Goal: Information Seeking & Learning: Find specific fact

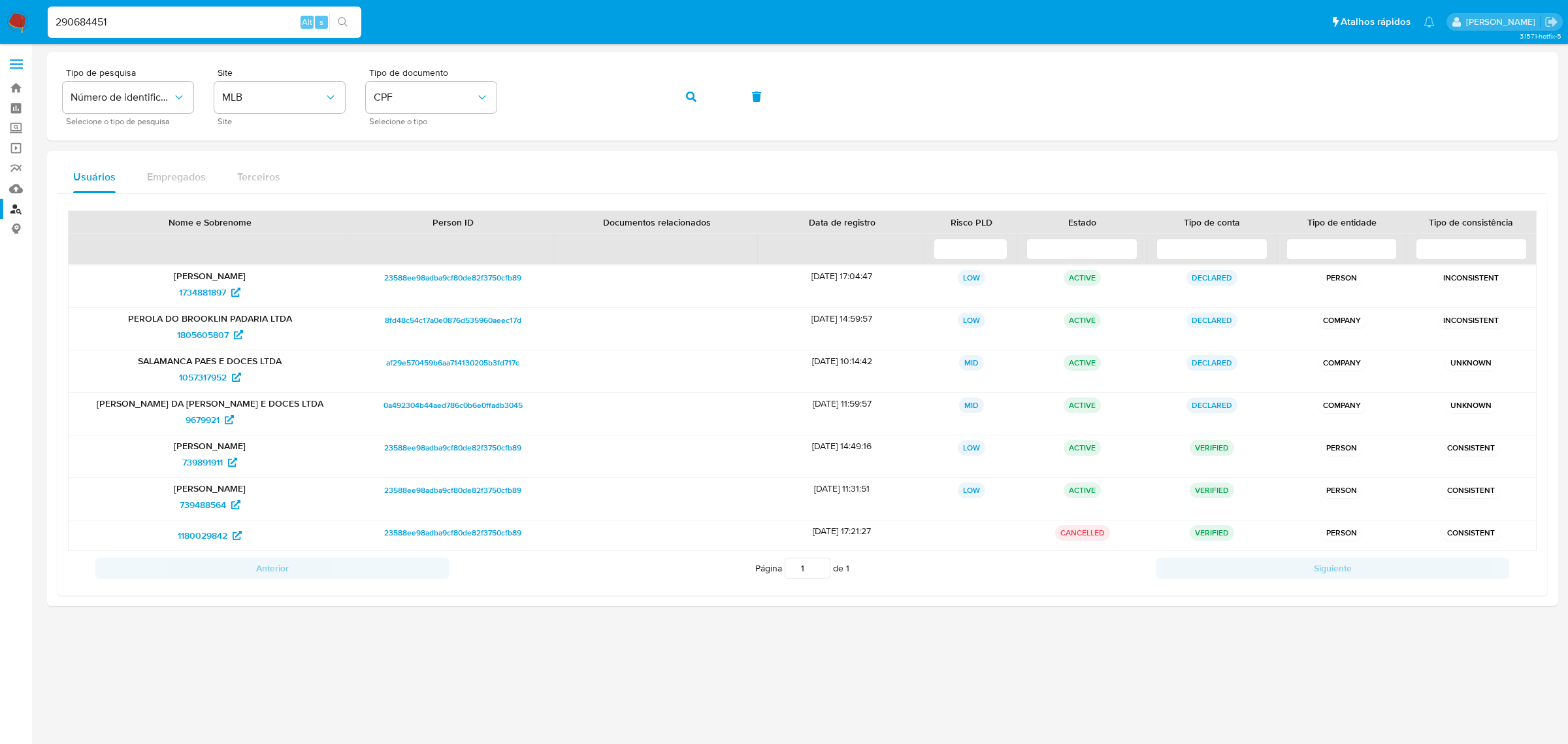
type input "290684451"
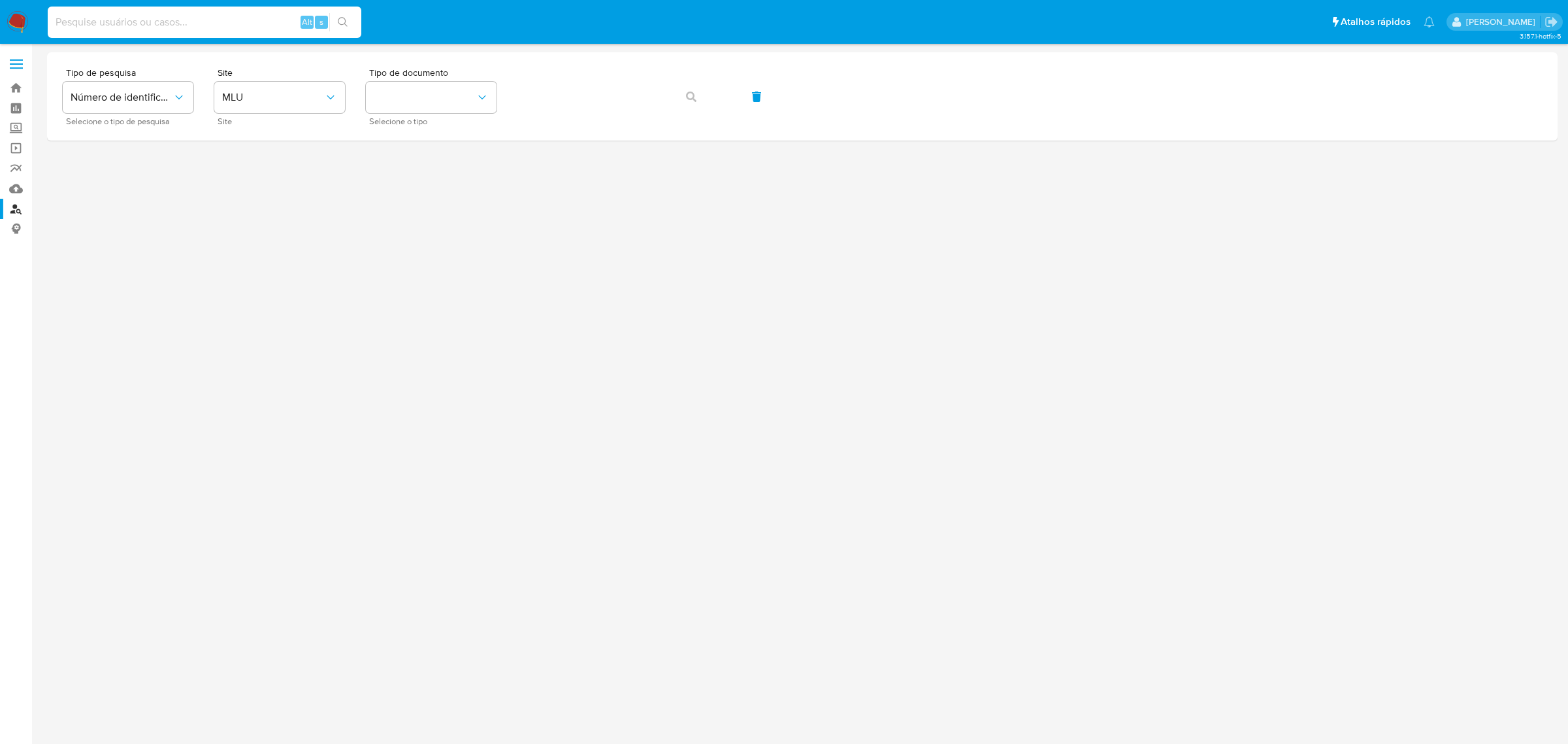
click at [245, 21] on input at bounding box center [204, 22] width 313 height 17
paste input "290684451"
type input "290684451"
click at [352, 23] on button "search-icon" at bounding box center [343, 22] width 27 height 18
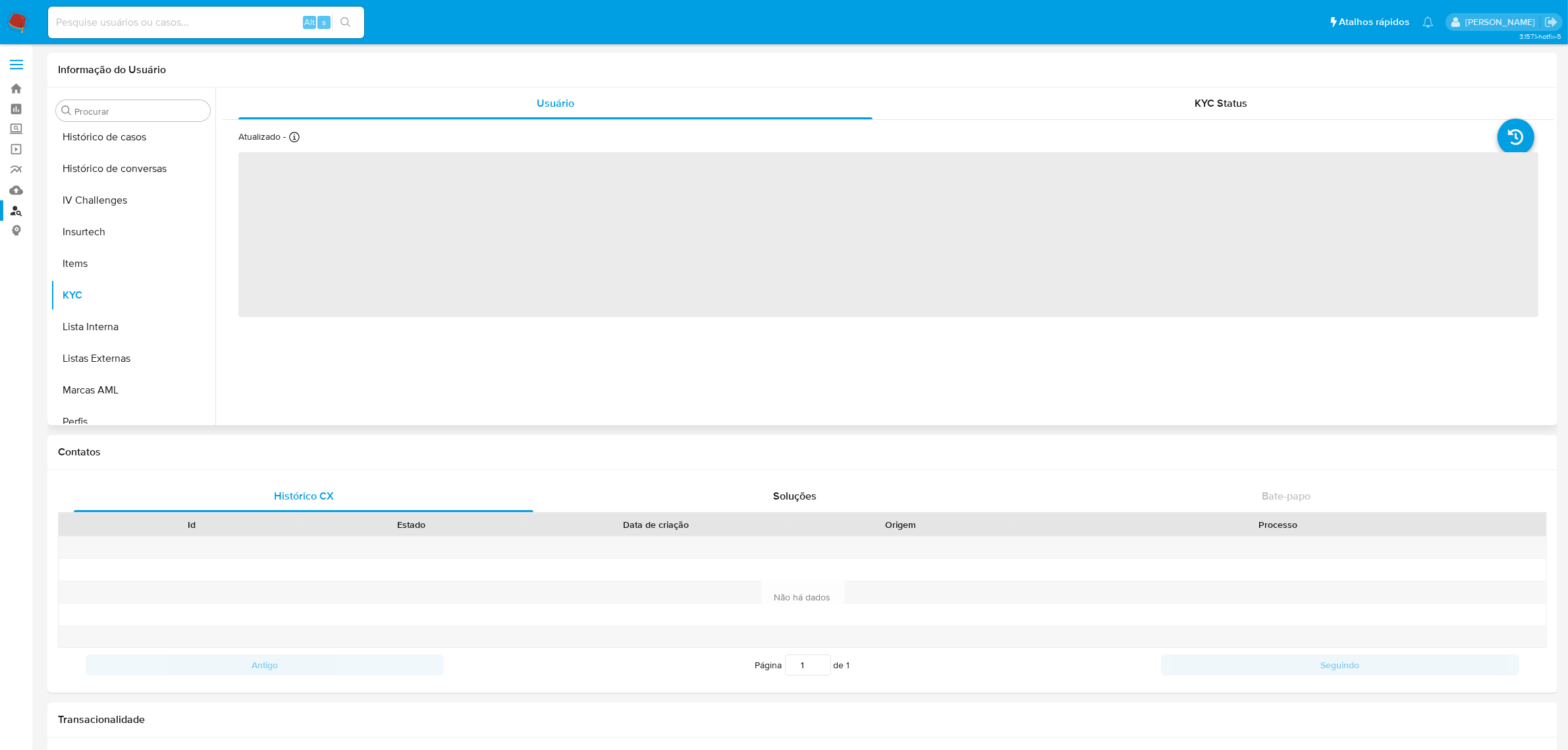
scroll to position [587, 0]
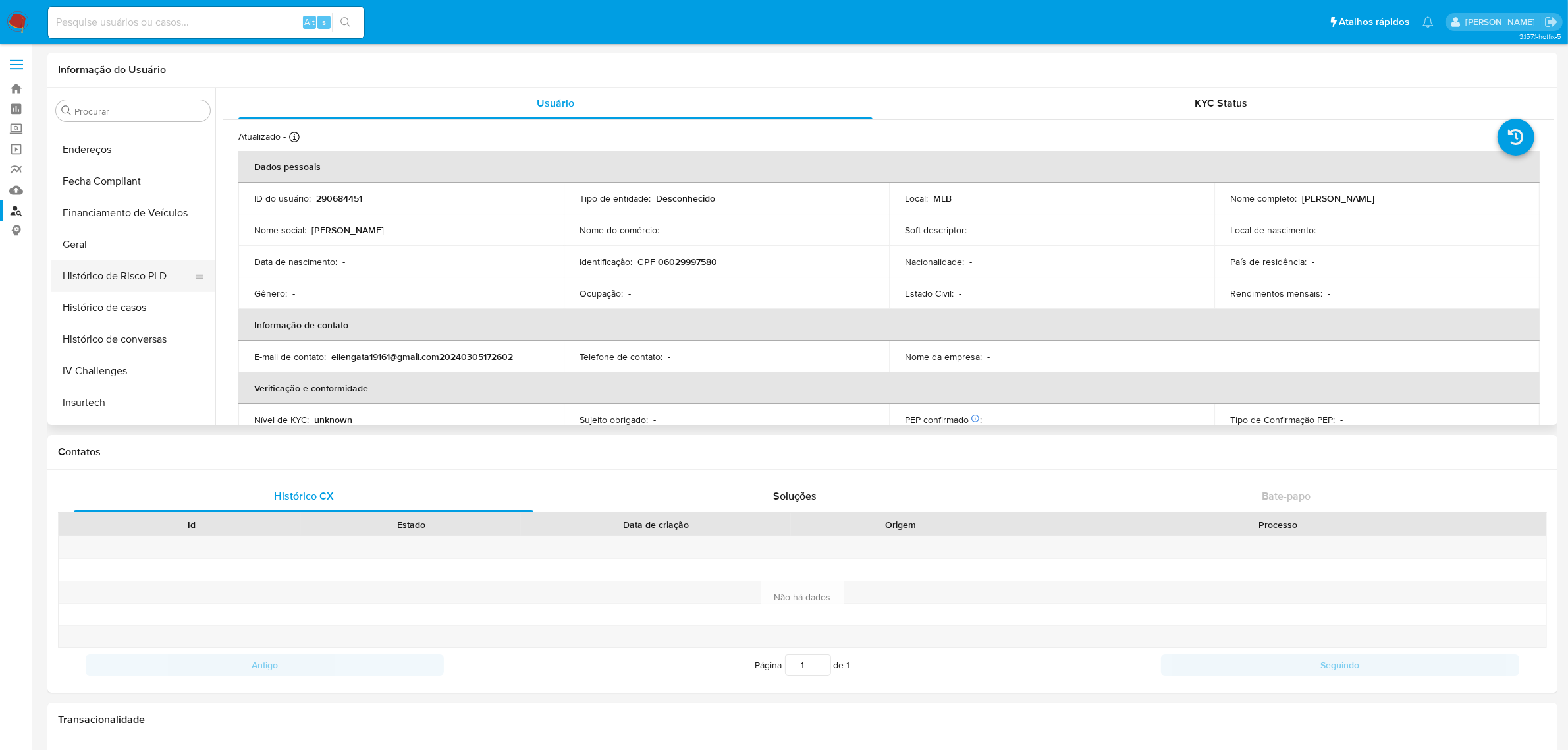
click at [112, 250] on button "Geral" at bounding box center [133, 244] width 165 height 32
select select "10"
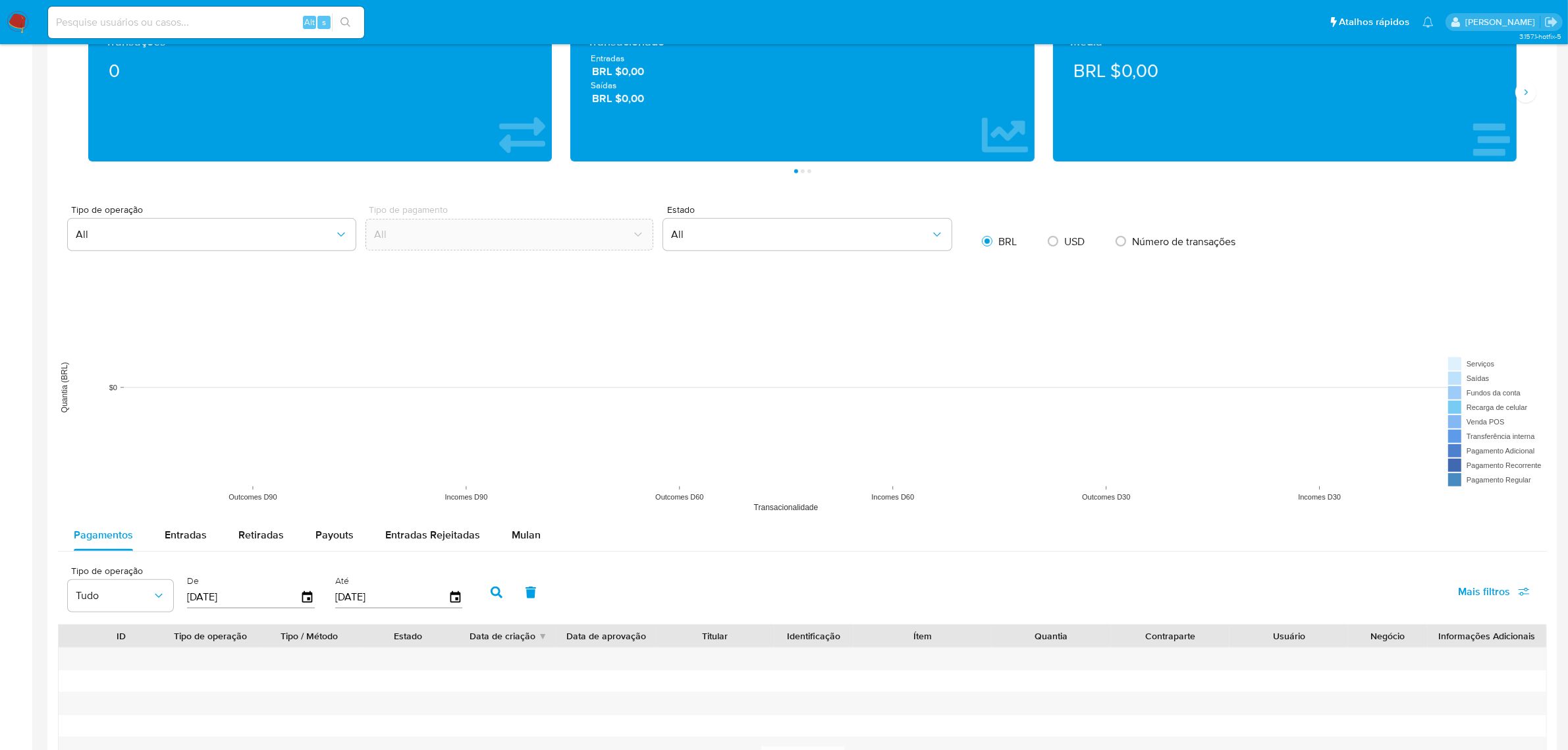
scroll to position [464, 0]
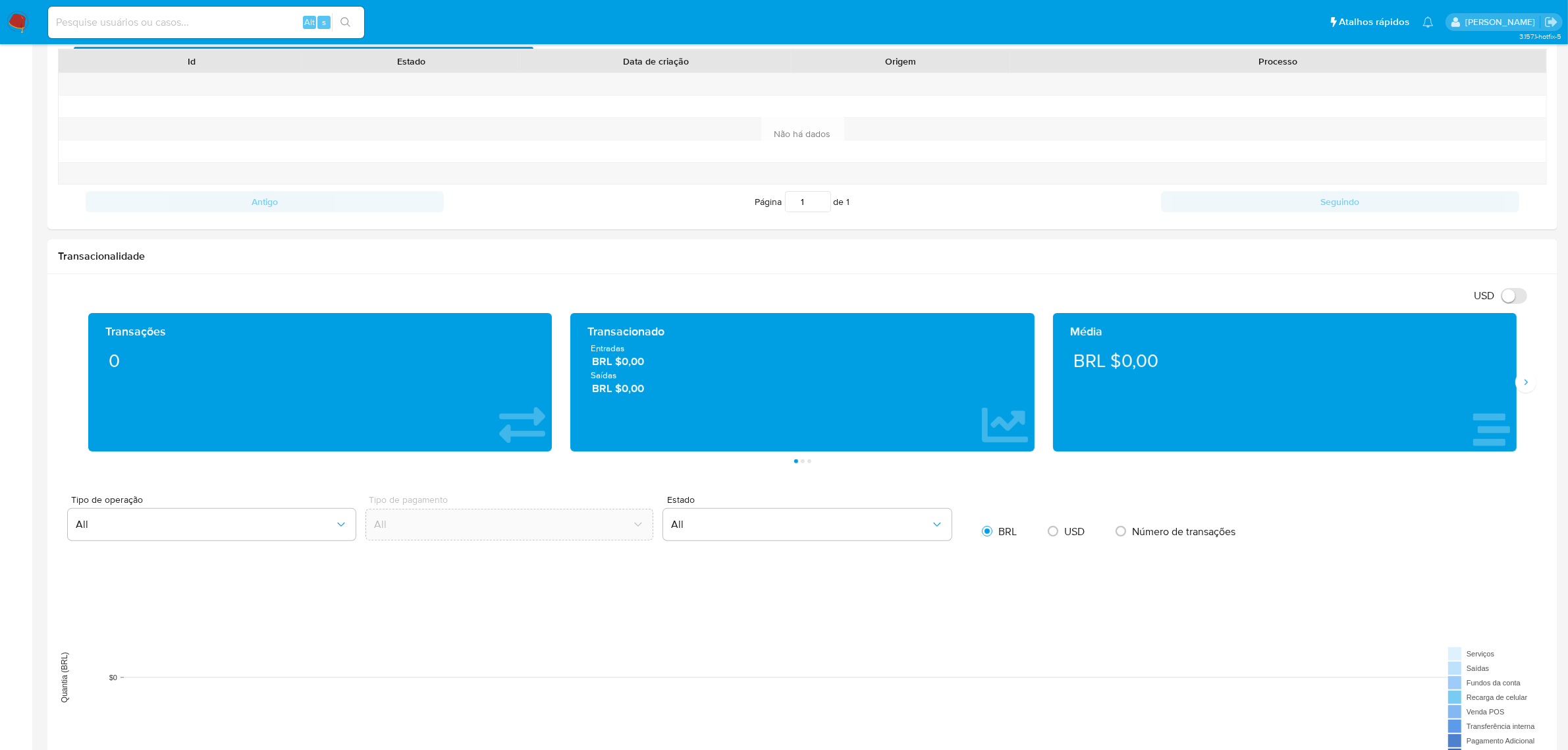
click at [281, 23] on input at bounding box center [206, 22] width 316 height 17
paste input "1052163138"
type input "1052163138"
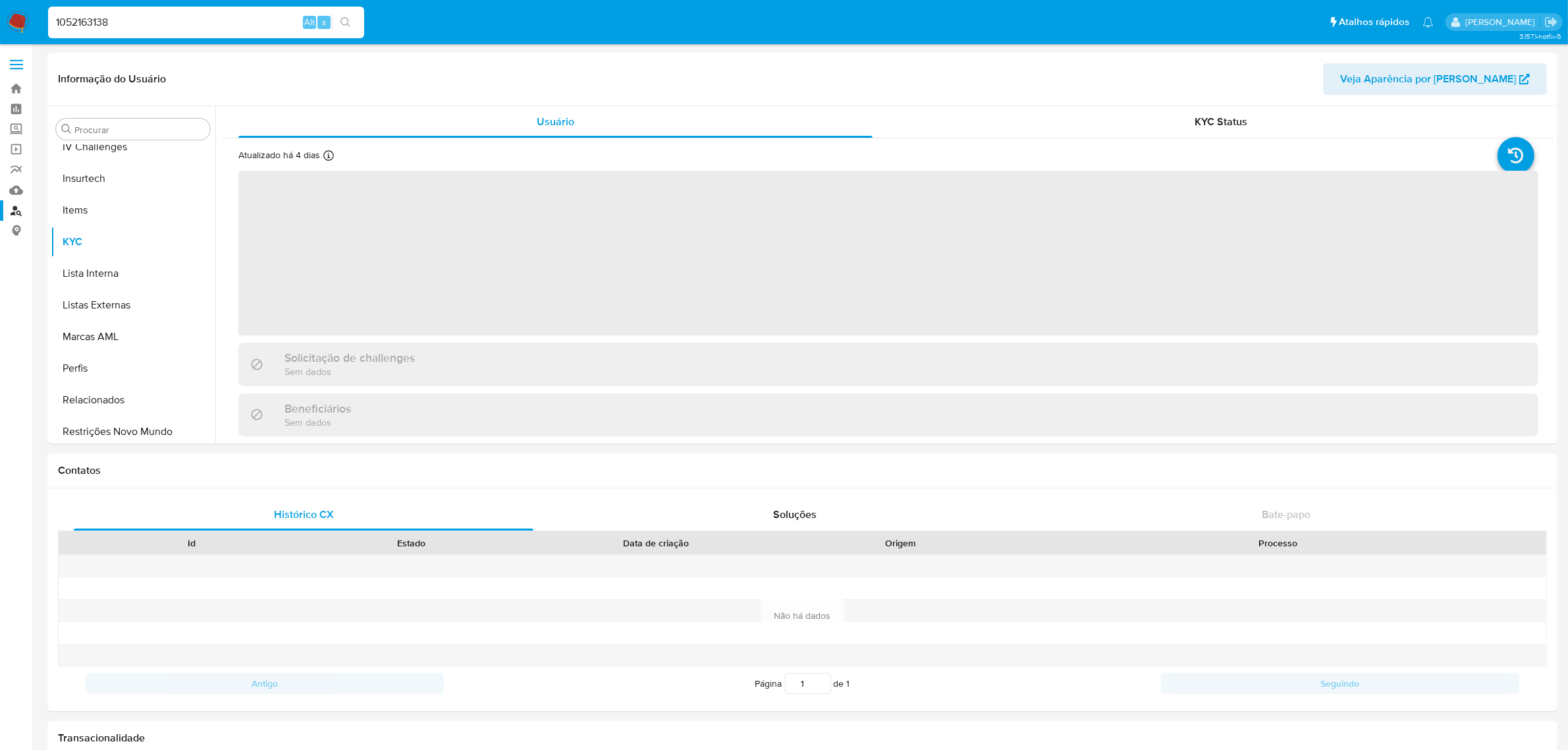
scroll to position [588, 0]
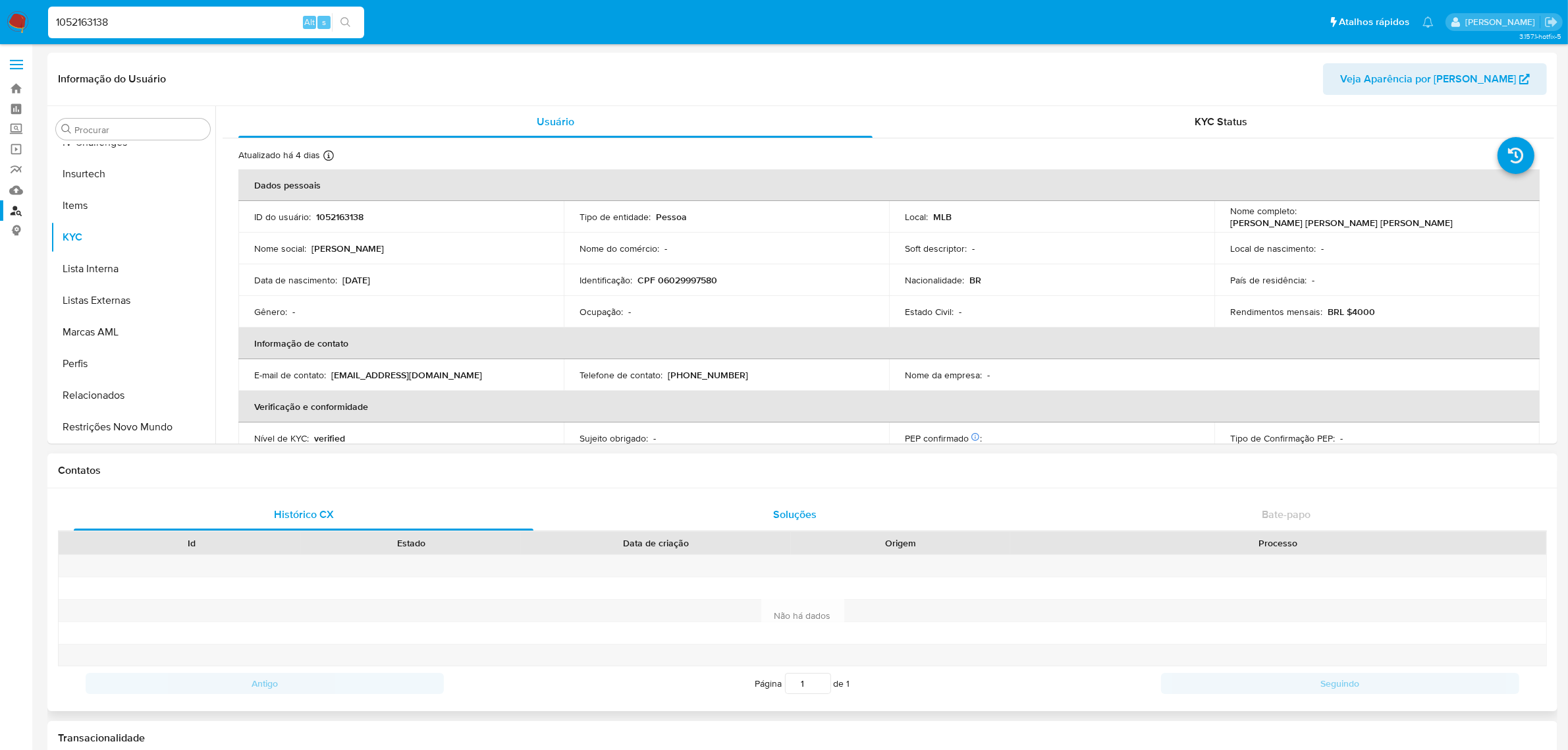
select select "10"
click at [134, 127] on input "Procurar" at bounding box center [140, 129] width 130 height 11
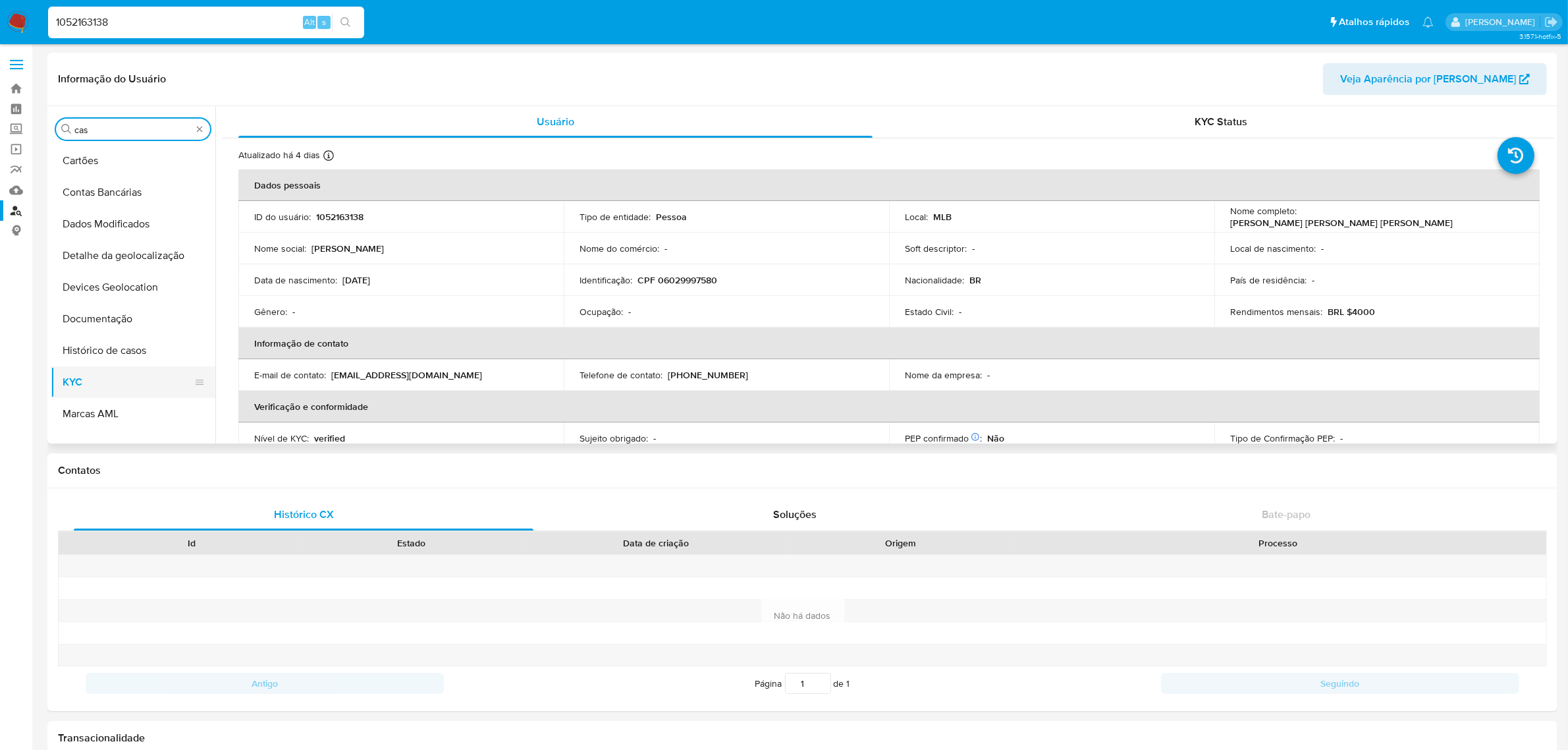
scroll to position [0, 0]
type input "cas"
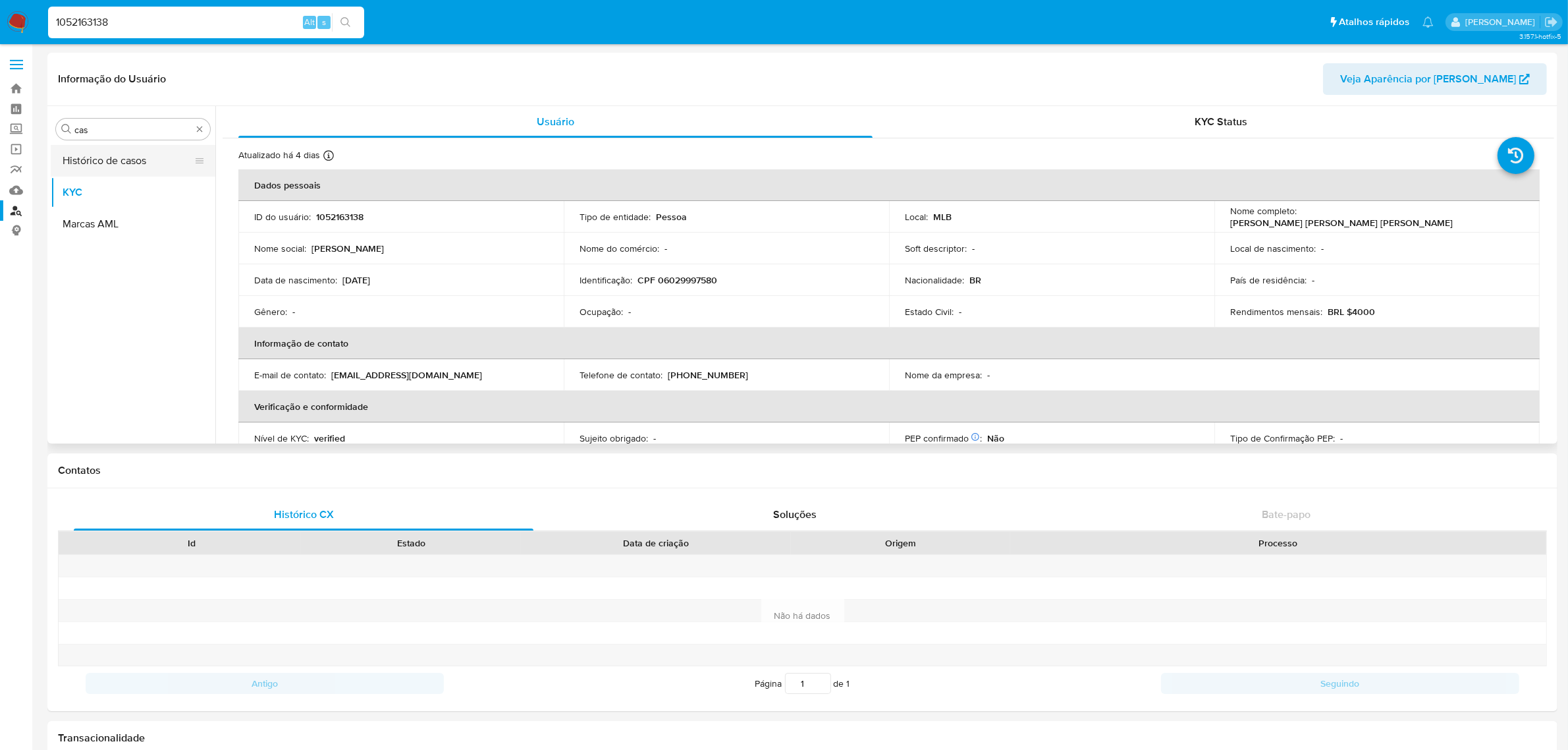
click at [126, 157] on button "Histórico de casos" at bounding box center [127, 160] width 154 height 32
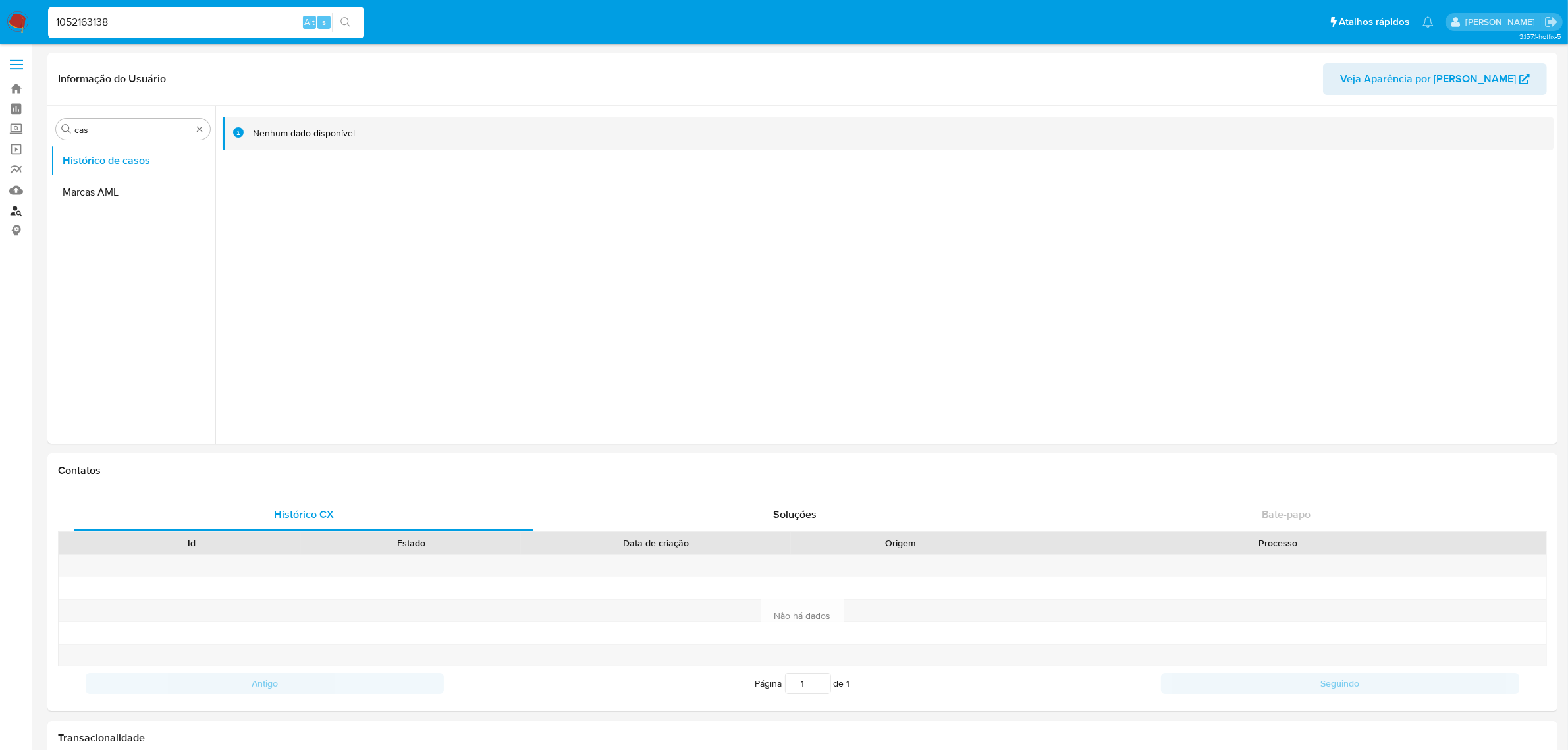
click at [11, 208] on link "Localizador de pessoas" at bounding box center [78, 210] width 157 height 20
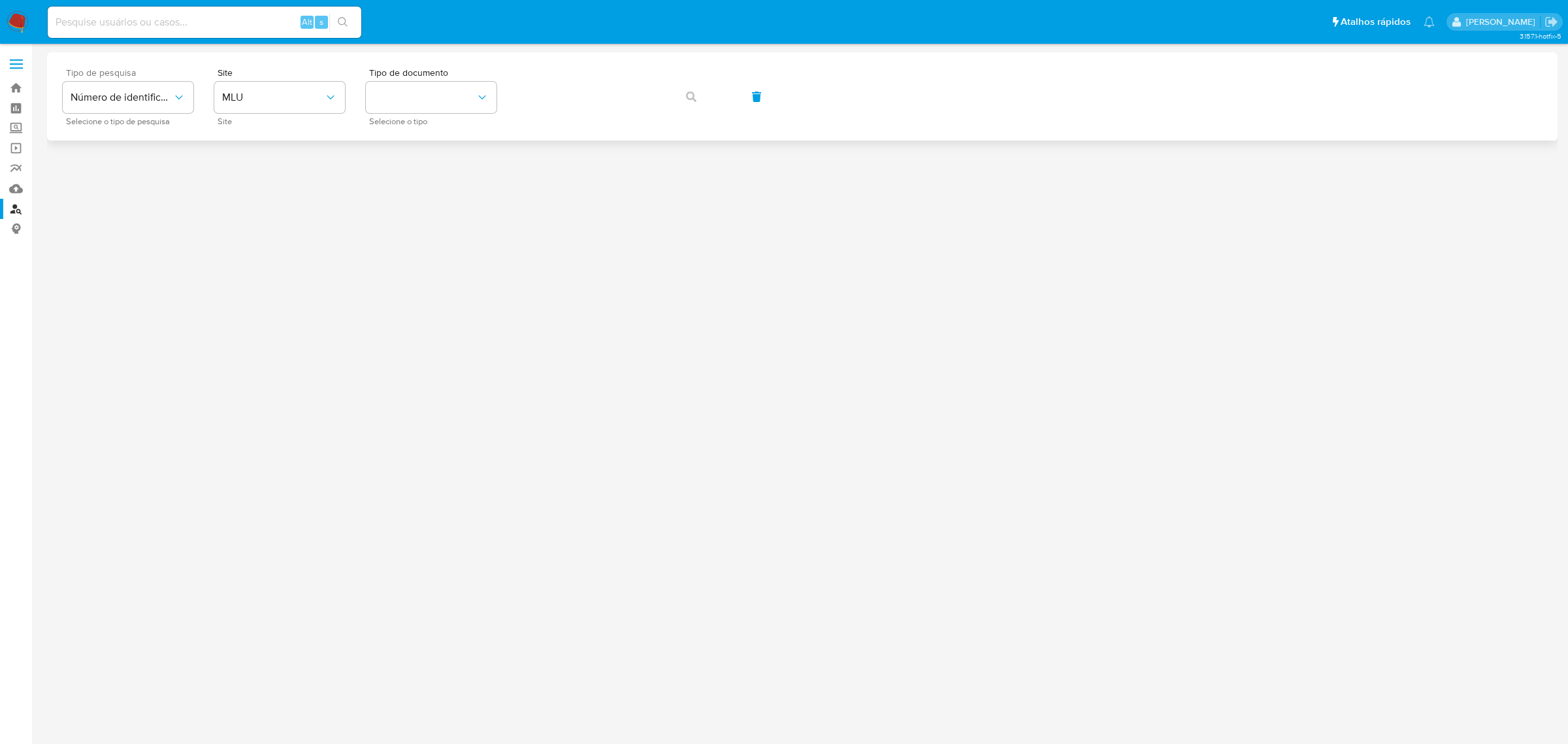
click at [170, 114] on div "Tipo de pesquisa Número de identificação Selecione o tipo de pesquisa" at bounding box center [128, 97] width 131 height 57
click at [161, 98] on span "Número de identificação" at bounding box center [121, 98] width 102 height 13
click at [142, 171] on div "User ID" at bounding box center [123, 177] width 107 height 31
click at [168, 100] on span "User ID" at bounding box center [121, 98] width 102 height 13
drag, startPoint x: 142, startPoint y: 140, endPoint x: 159, endPoint y: 139, distance: 17.0
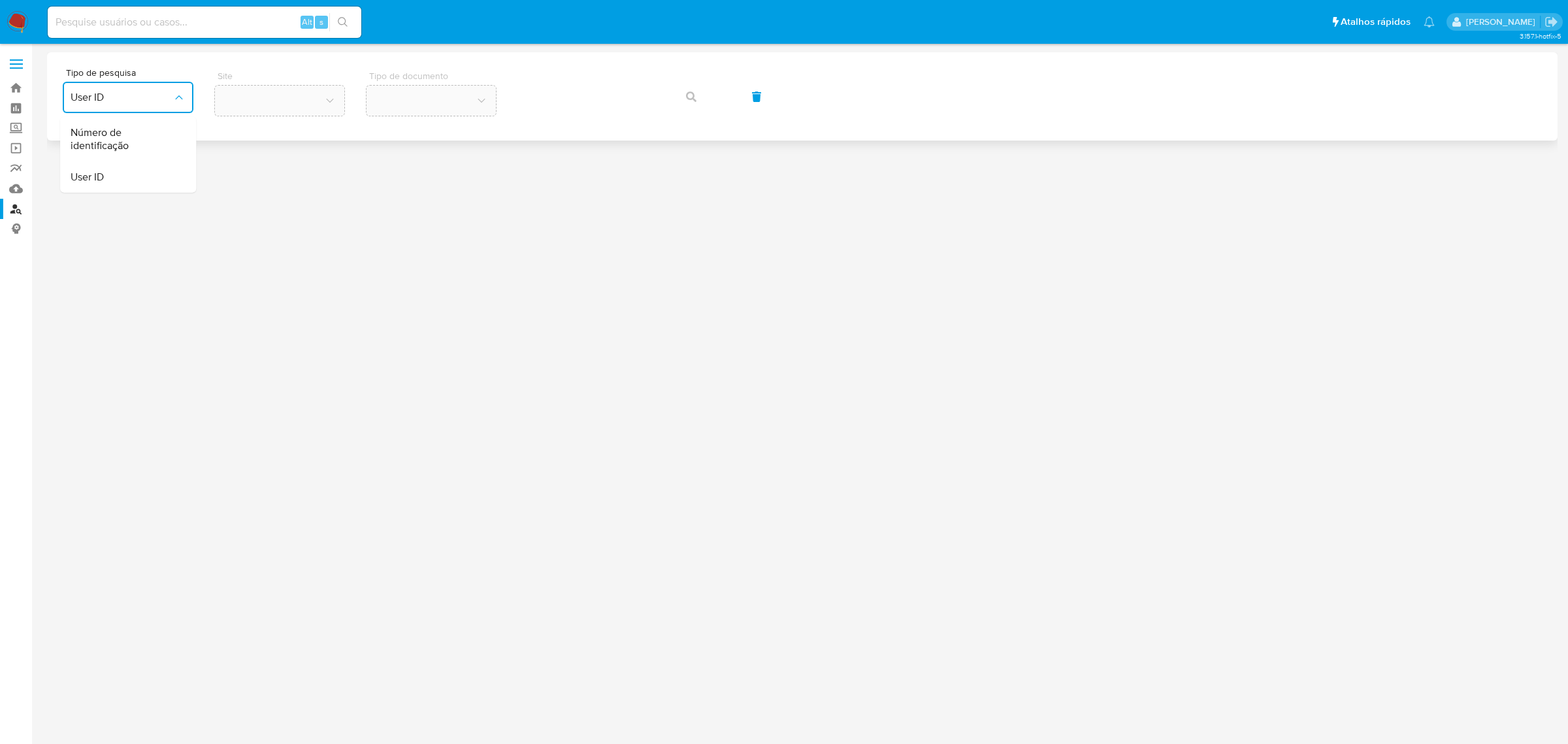
click at [145, 142] on span "Número de identificação" at bounding box center [123, 140] width 107 height 27
click at [267, 93] on button "site_id" at bounding box center [280, 97] width 131 height 31
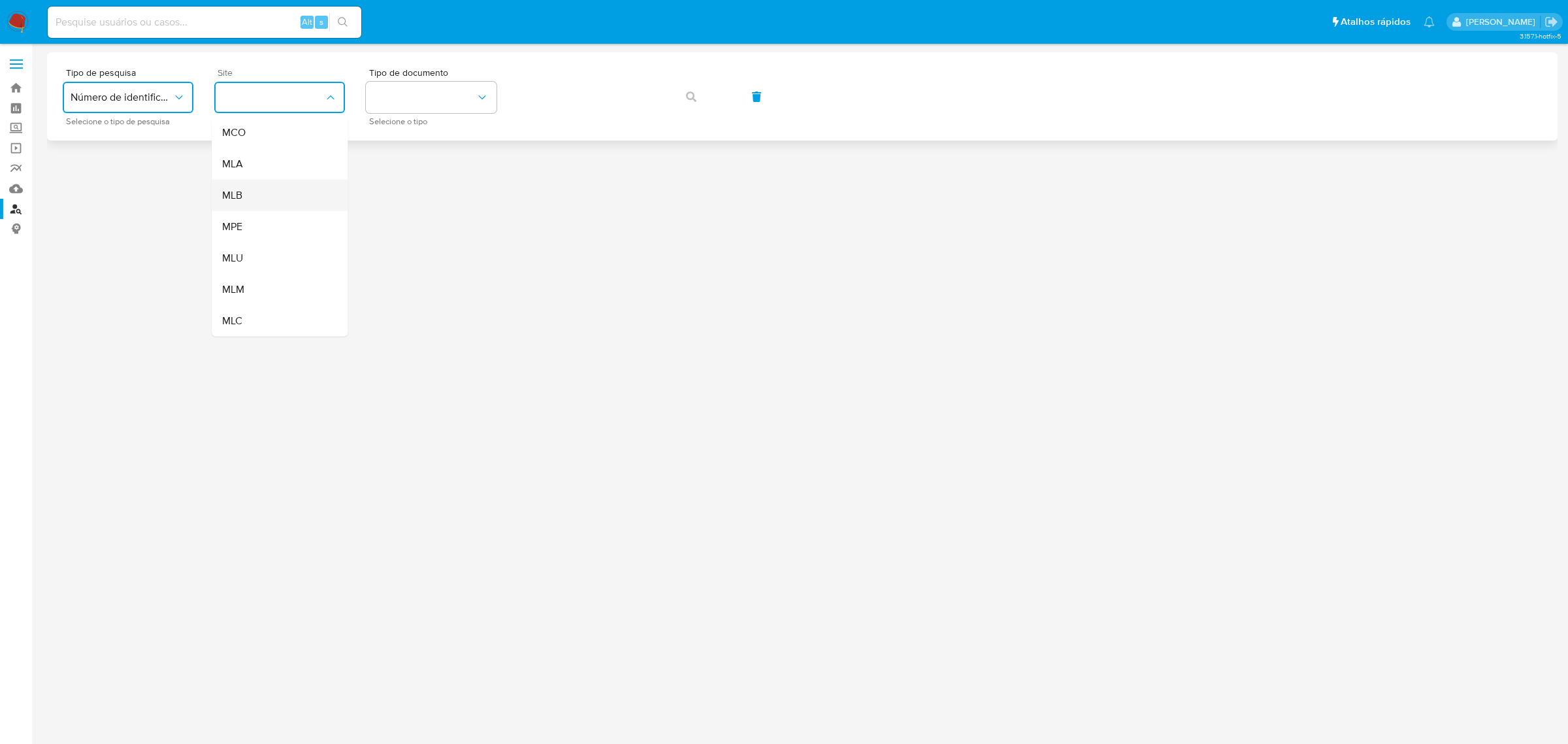
click at [254, 194] on div "MLB" at bounding box center [275, 195] width 107 height 31
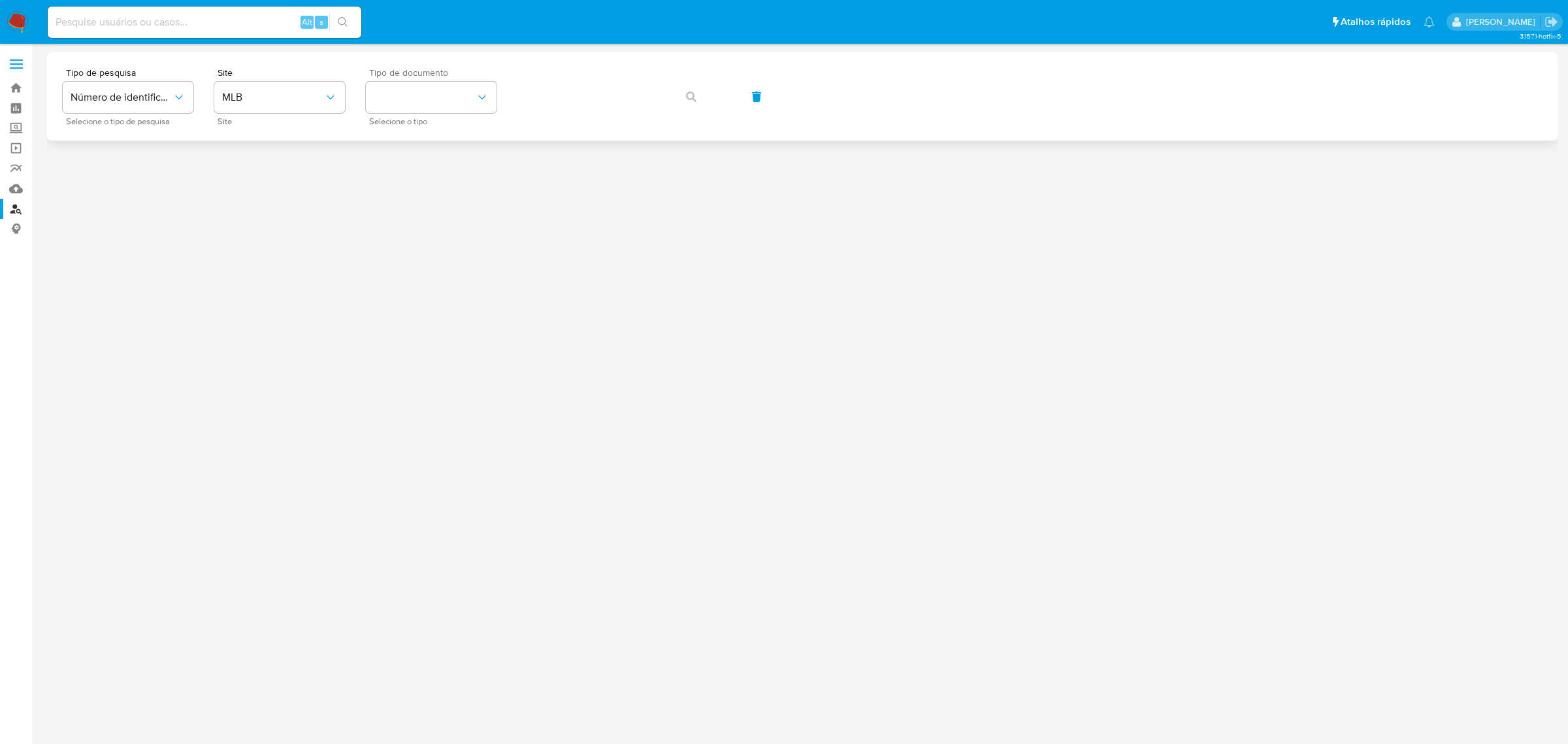
click at [432, 114] on div "Tipo de documento Selecione o tipo" at bounding box center [431, 97] width 131 height 57
click at [439, 90] on button "identificationType" at bounding box center [431, 97] width 131 height 31
drag, startPoint x: 418, startPoint y: 173, endPoint x: 612, endPoint y: 129, distance: 198.9
click at [418, 174] on div "CPF CPF" at bounding box center [426, 183] width 107 height 45
click at [687, 93] on icon "button" at bounding box center [690, 96] width 10 height 10
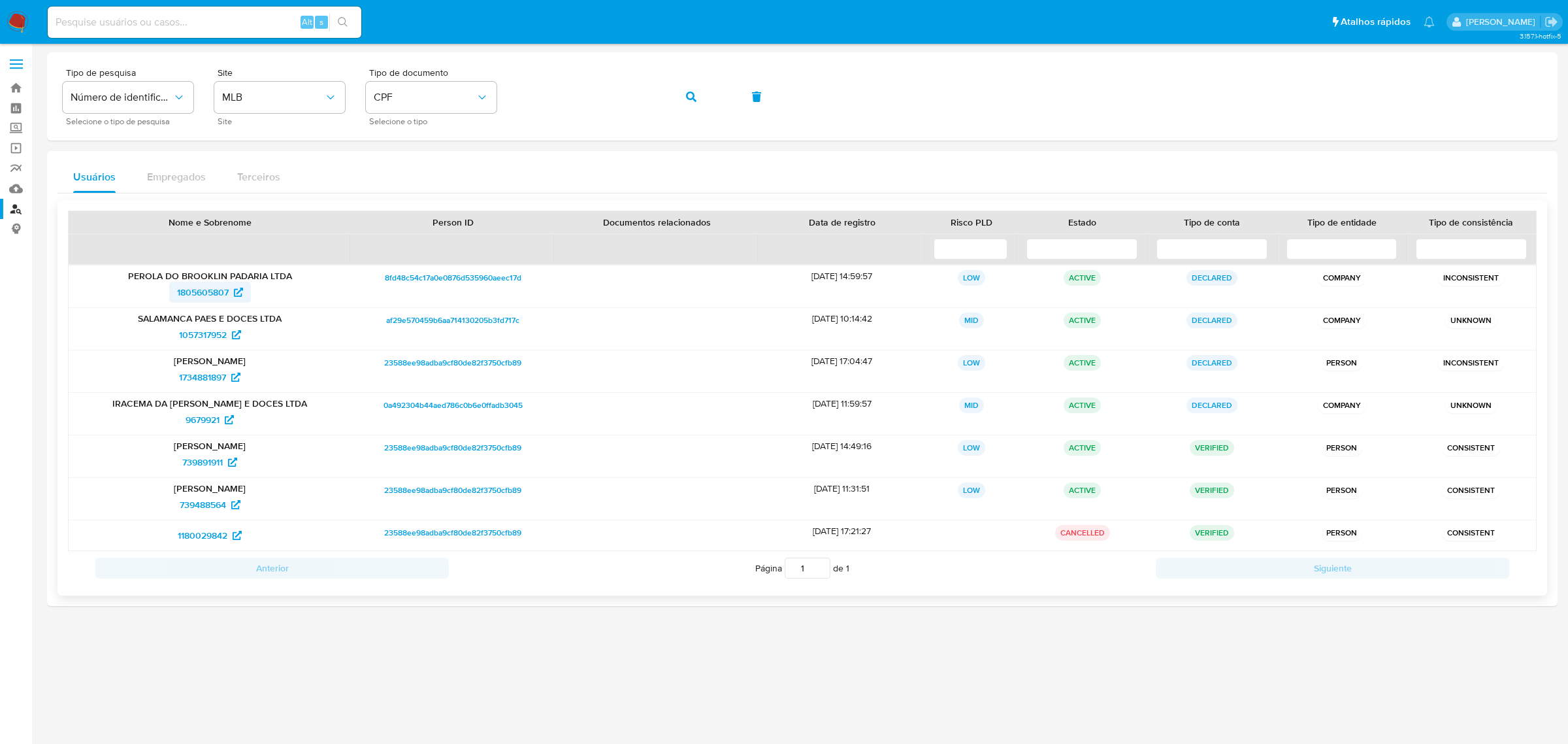
click at [207, 284] on span "1805605807" at bounding box center [202, 292] width 51 height 21
click at [201, 334] on span "1057317952" at bounding box center [202, 334] width 47 height 21
click at [196, 373] on span "1734881897" at bounding box center [202, 377] width 47 height 21
click at [201, 420] on span "9679921" at bounding box center [202, 420] width 34 height 21
click at [186, 295] on span "1805605807" at bounding box center [202, 292] width 51 height 21
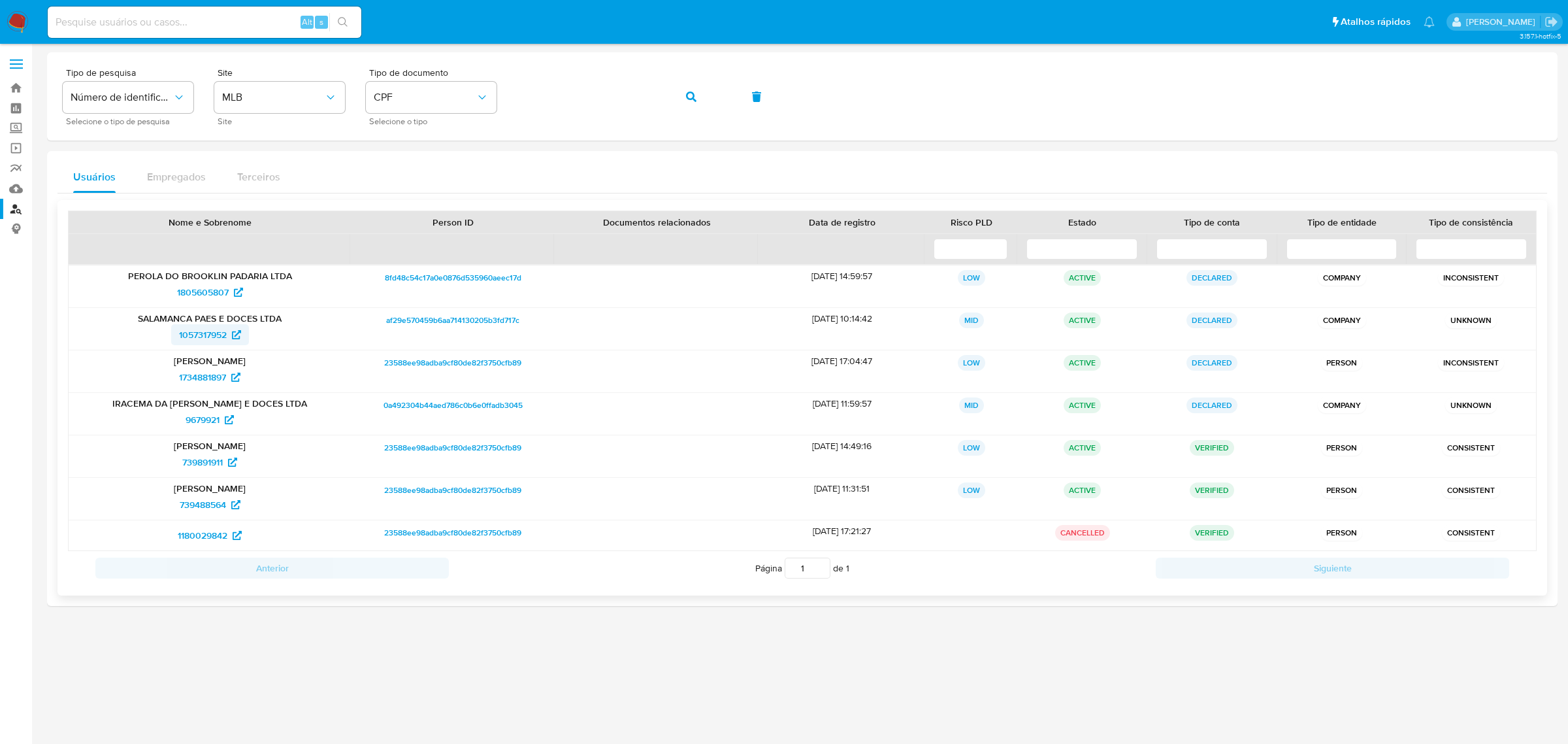
click at [193, 334] on span "1057317952" at bounding box center [202, 334] width 47 height 21
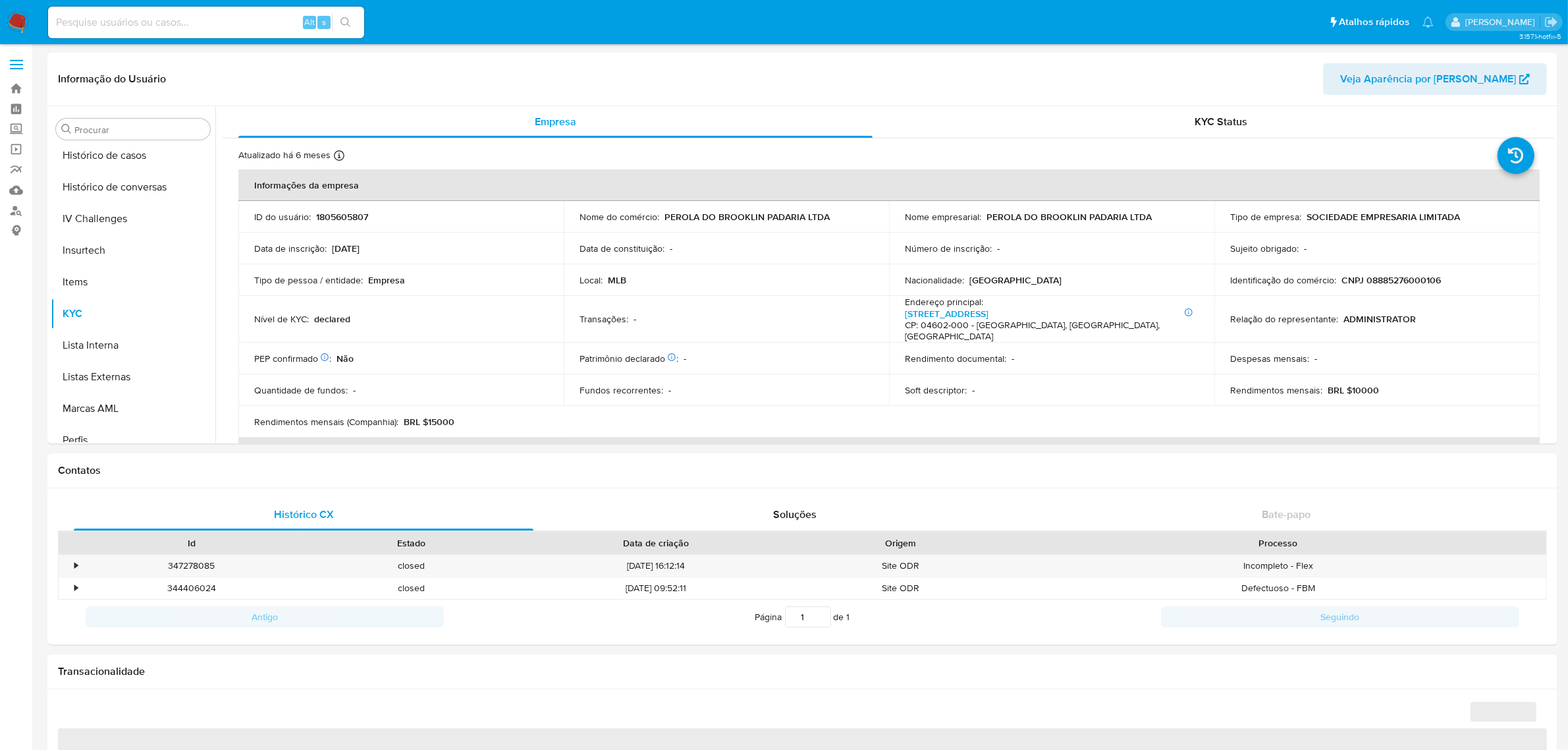
scroll to position [588, 0]
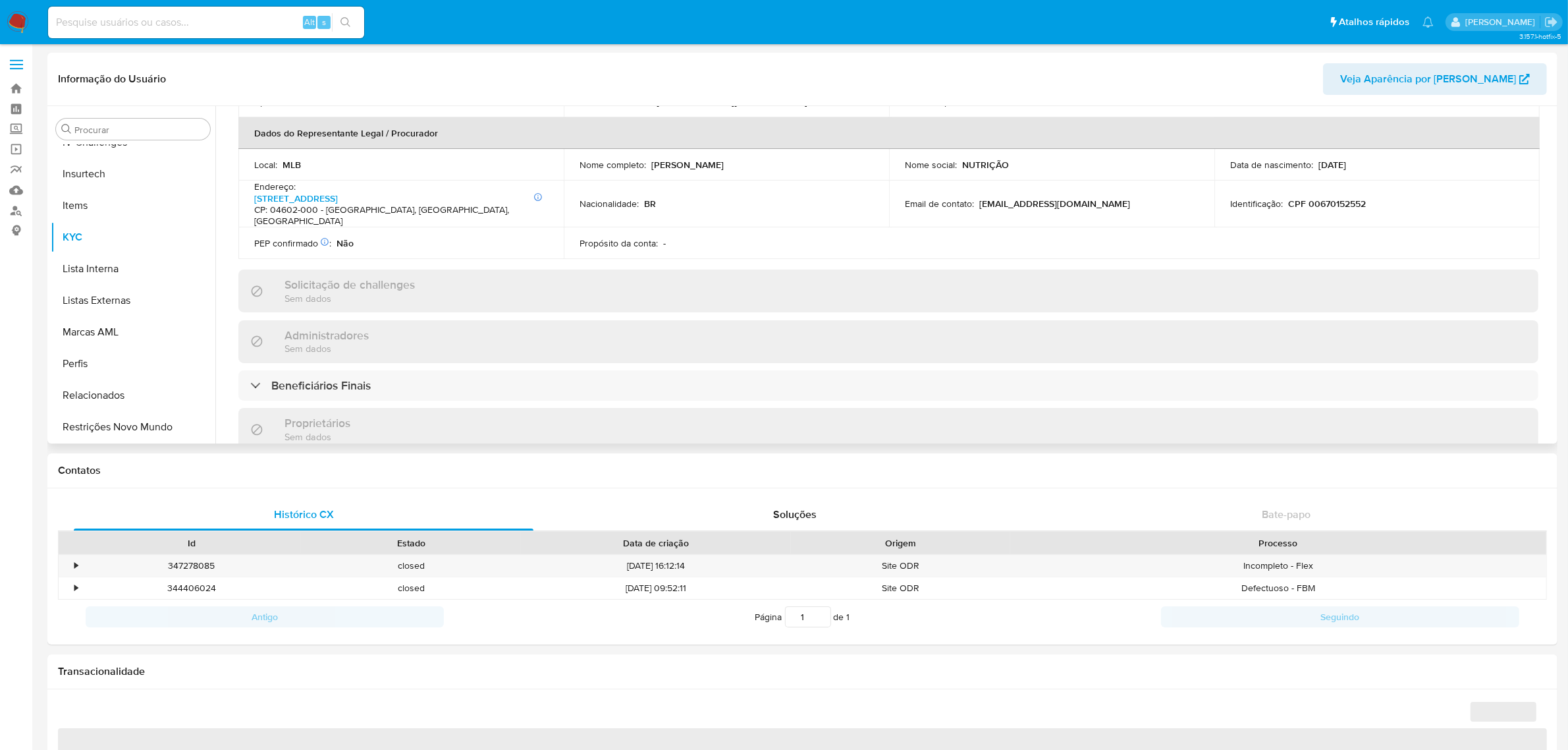
select select "10"
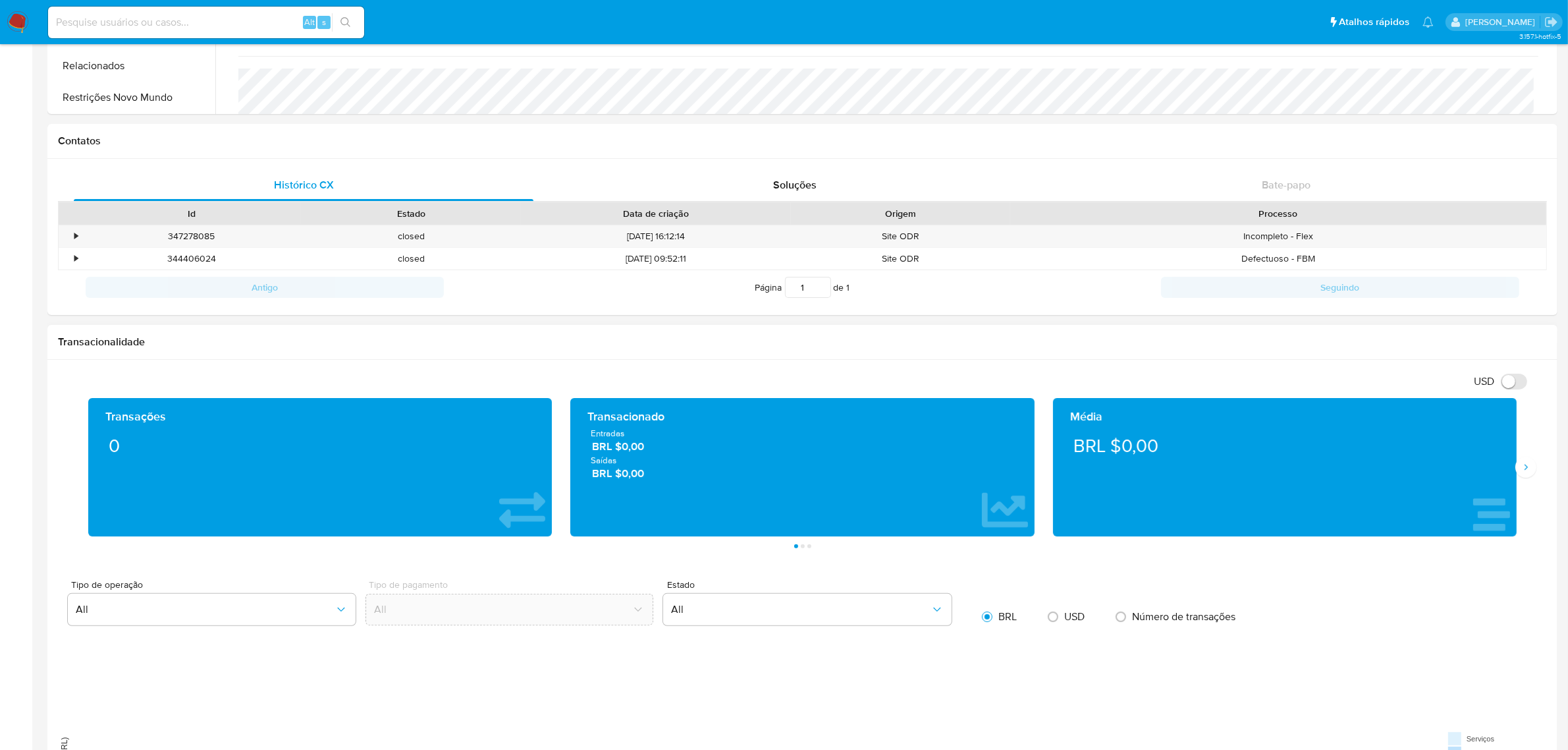
scroll to position [659, 0]
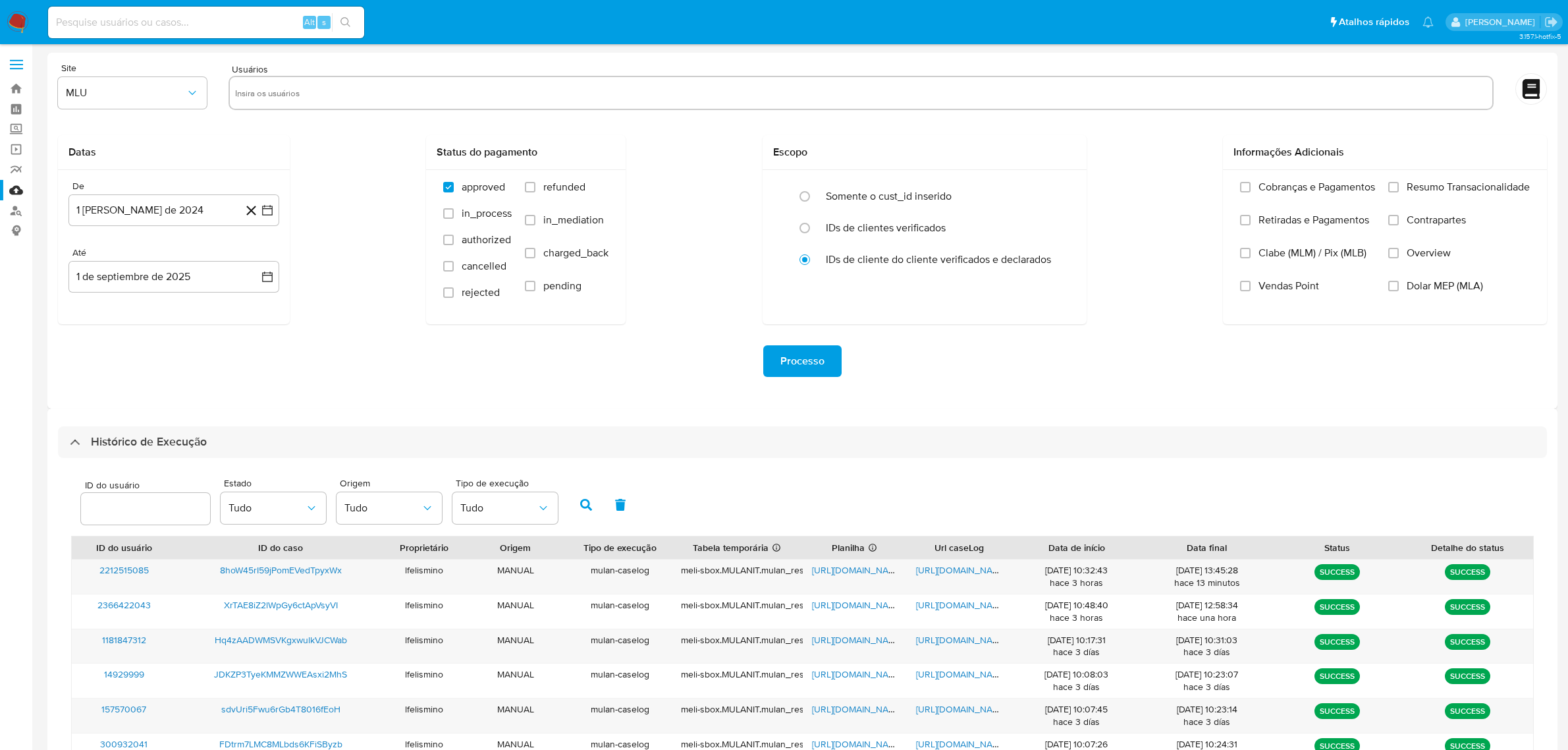
select select "50"
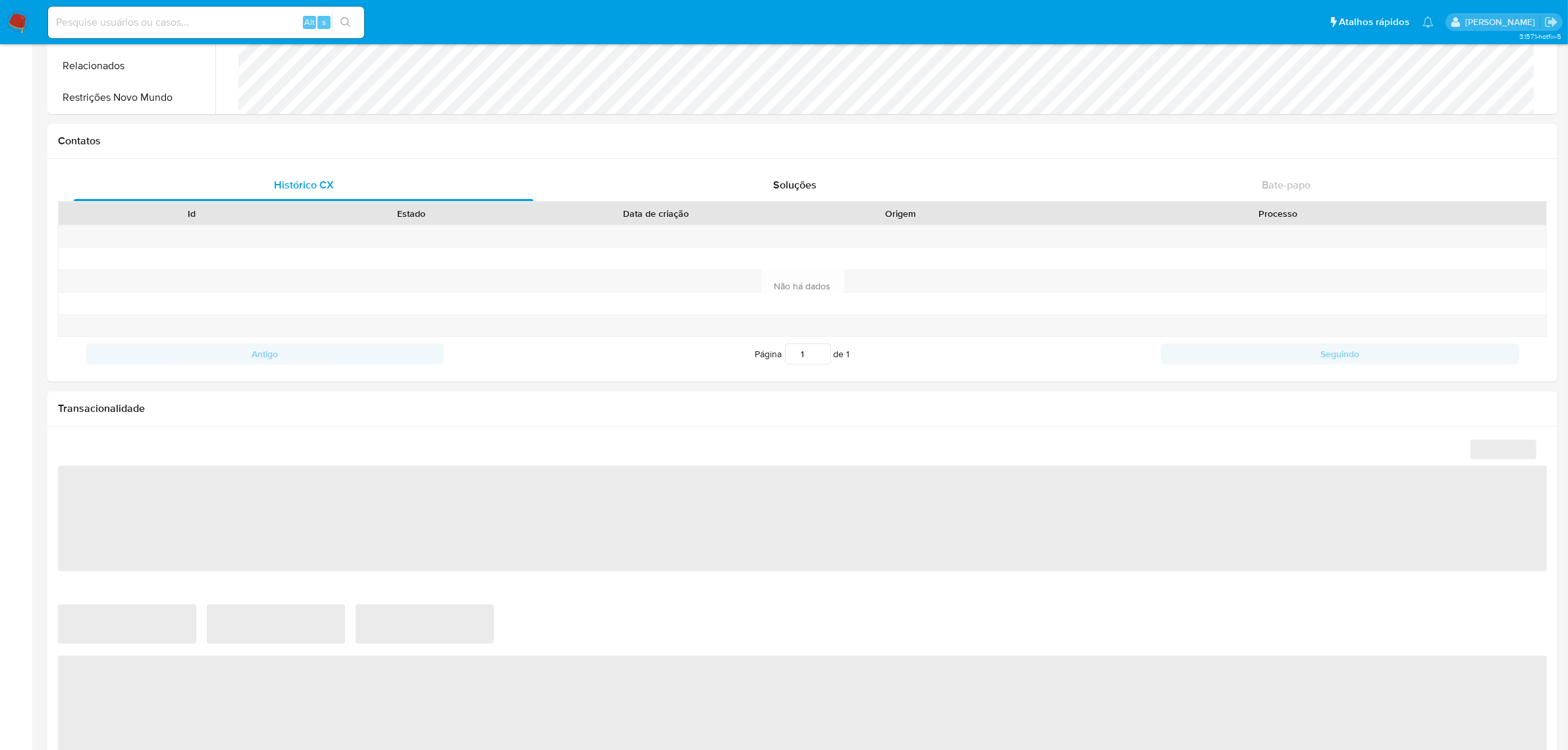
scroll to position [695, 0]
select select "10"
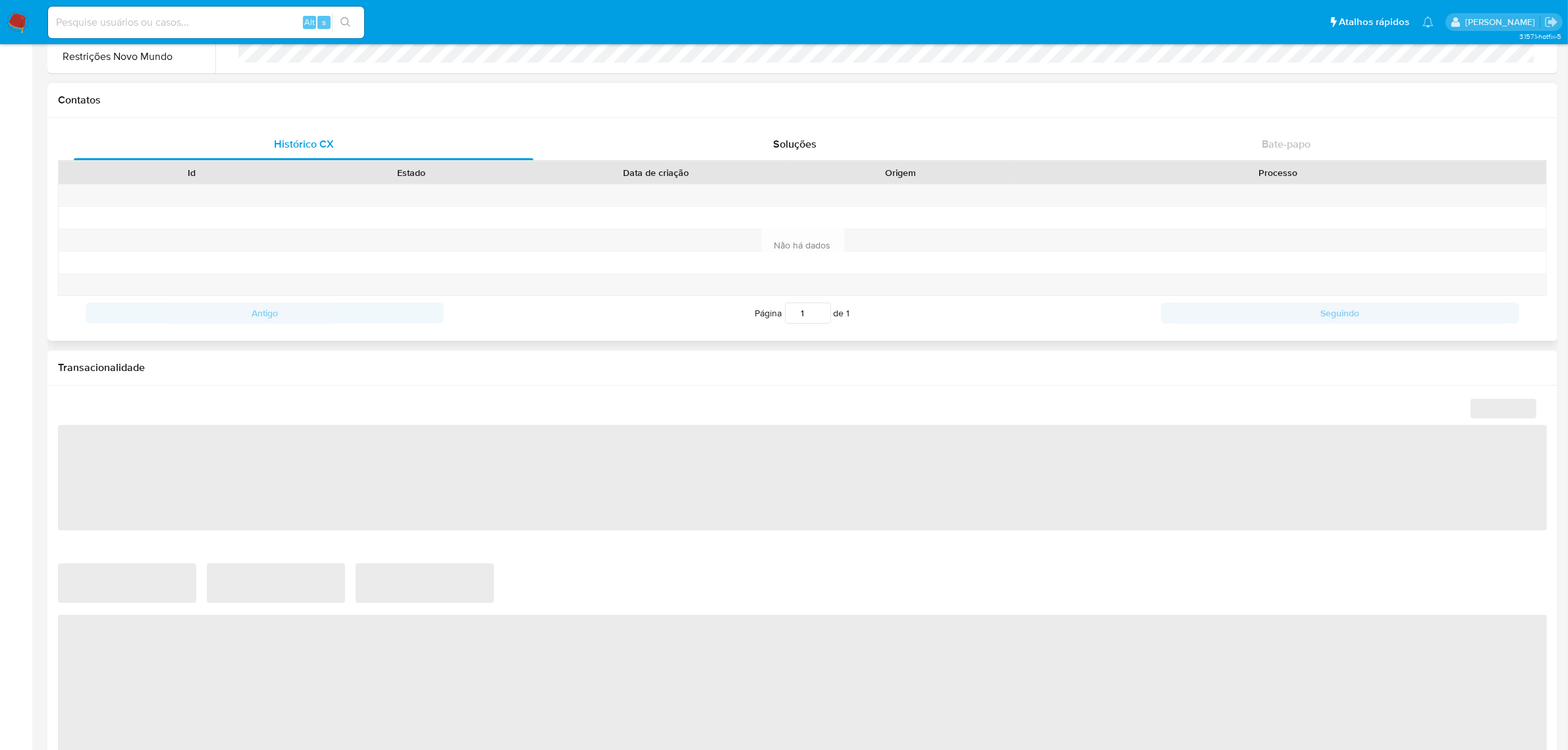
scroll to position [534, 0]
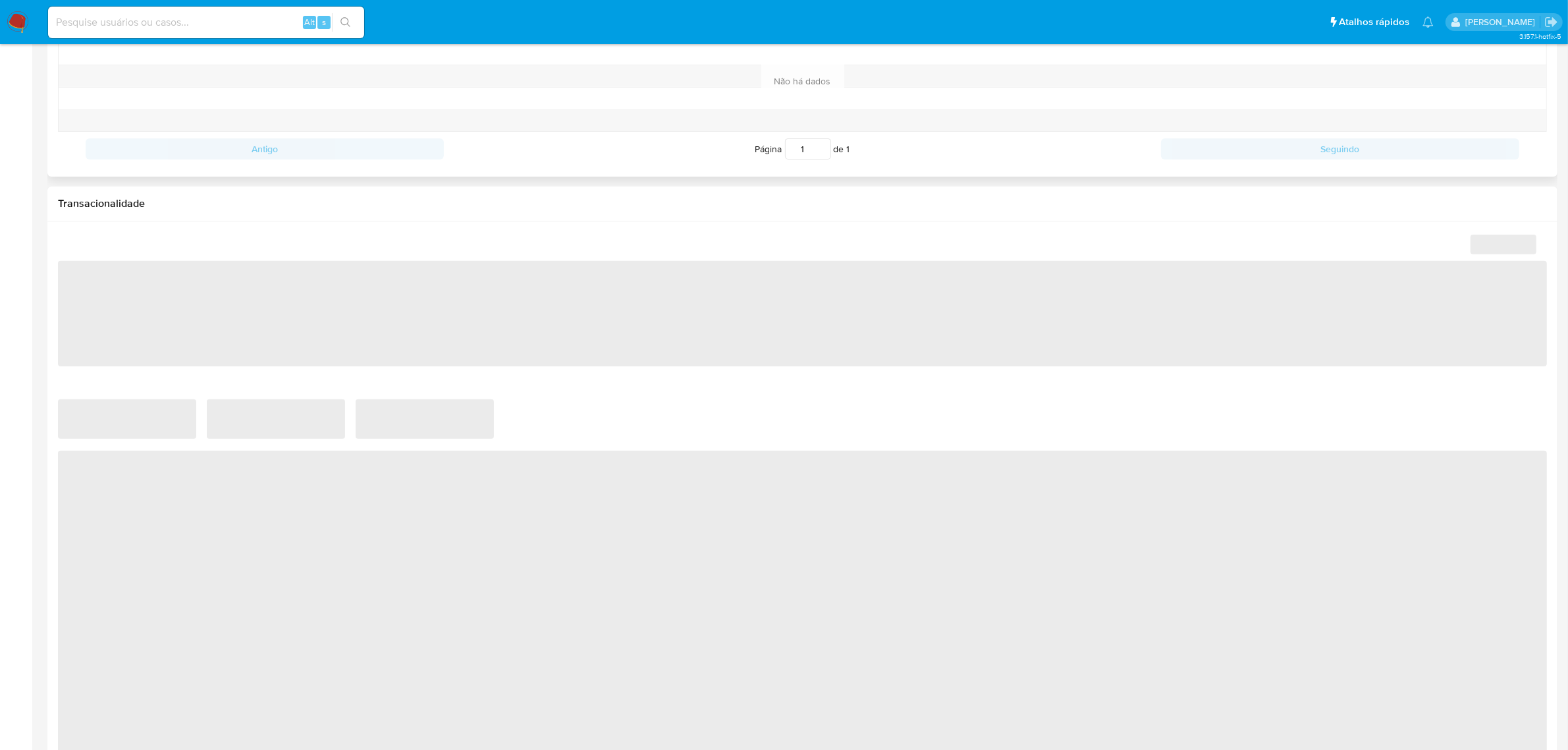
select select "10"
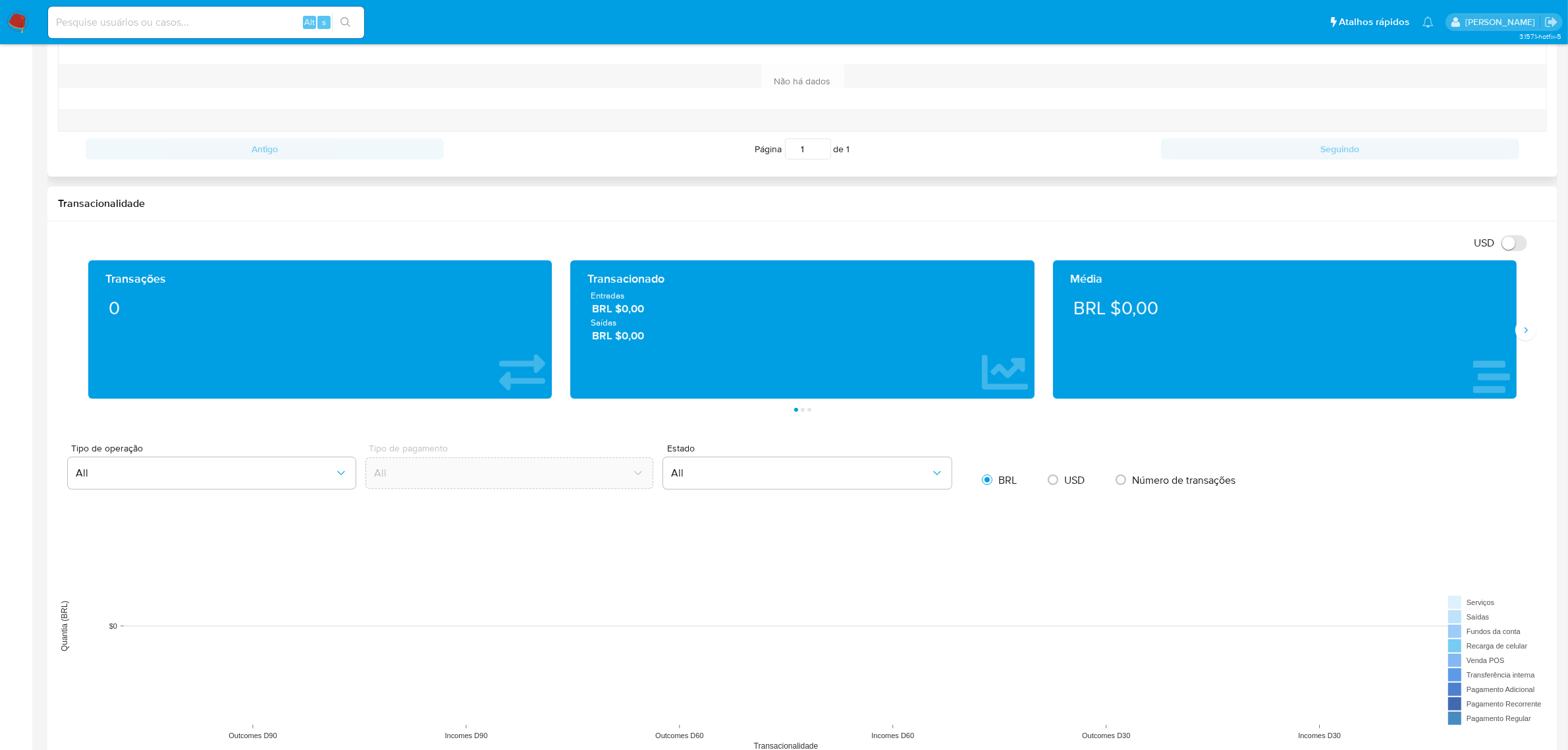
scroll to position [560, 0]
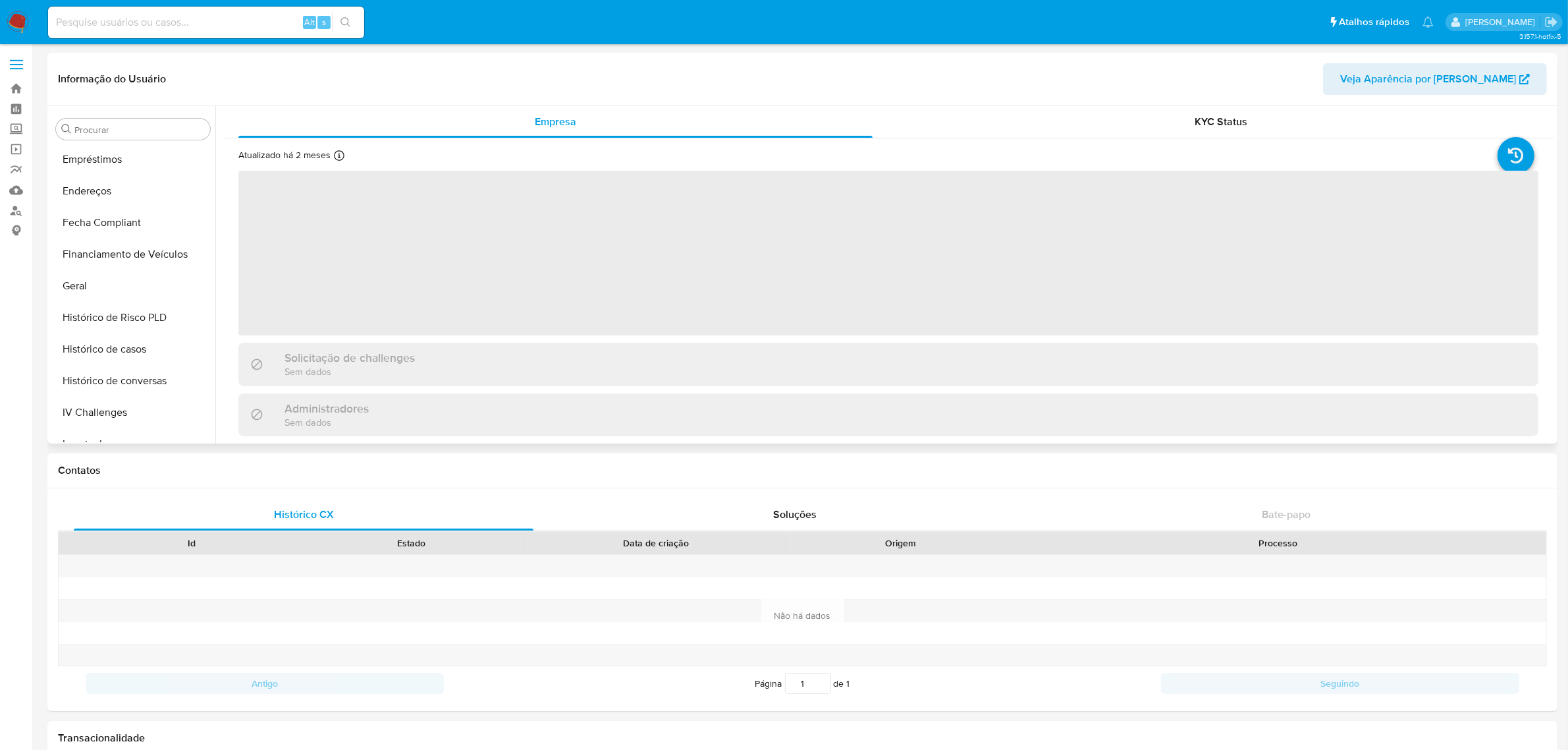
scroll to position [588, 0]
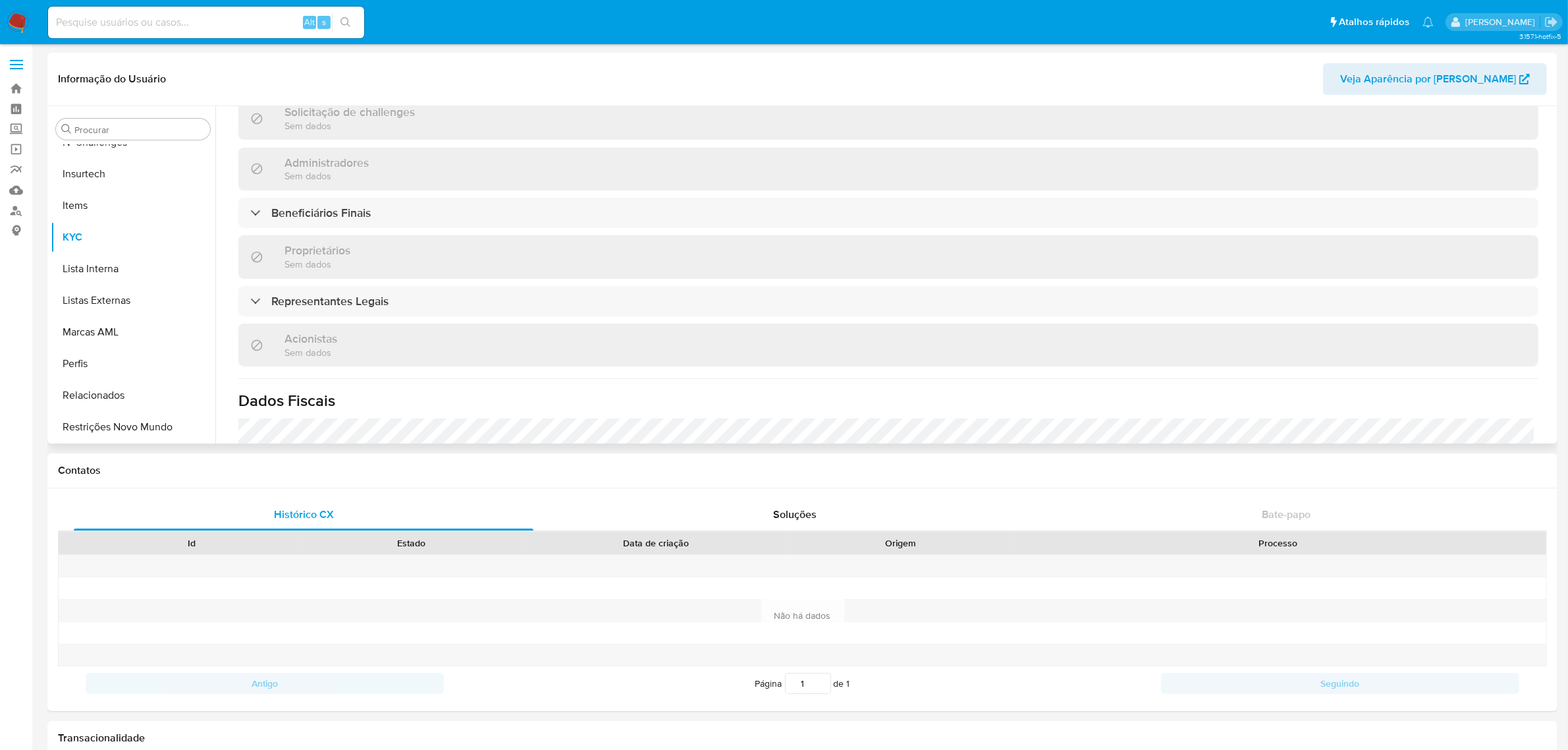
select select "10"
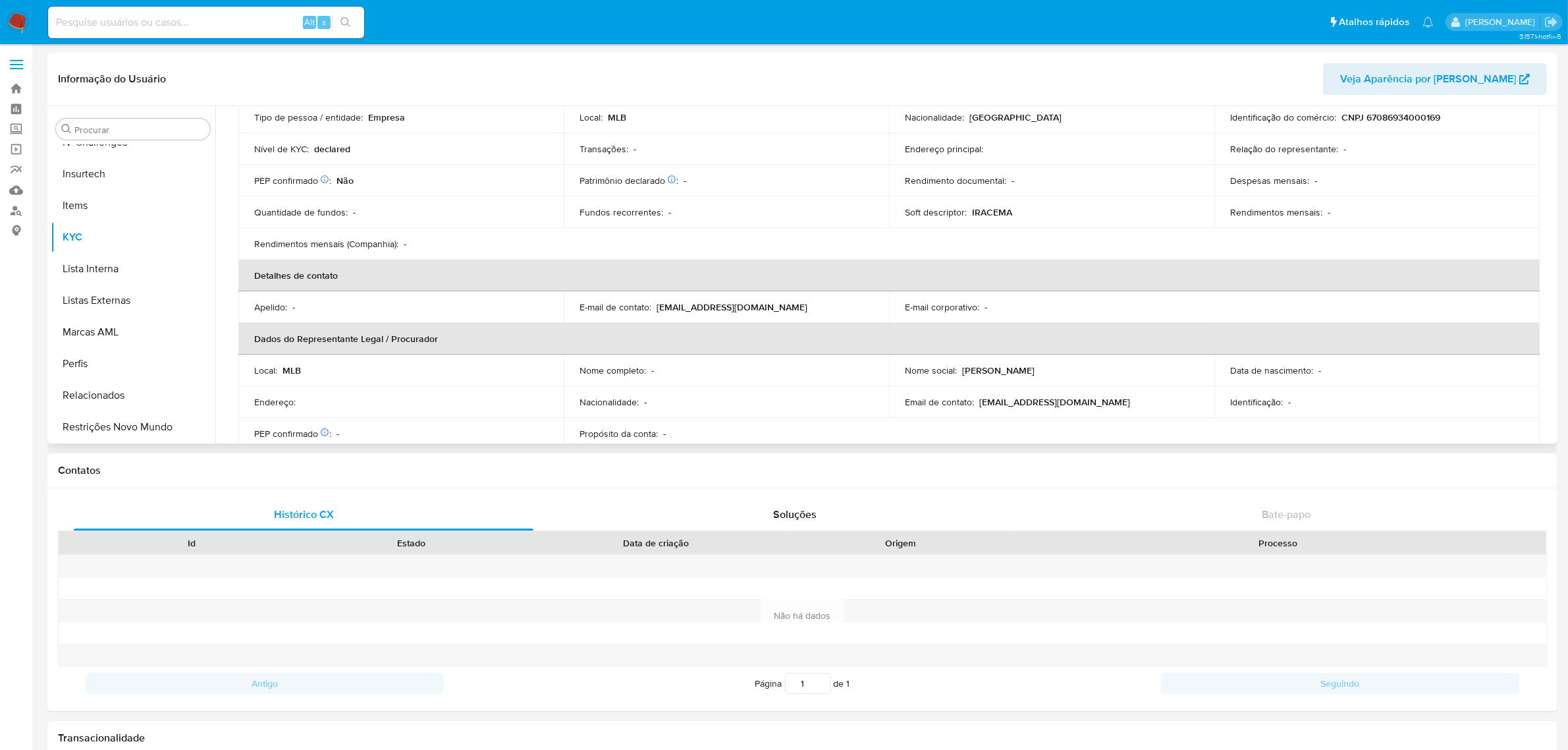
scroll to position [0, 0]
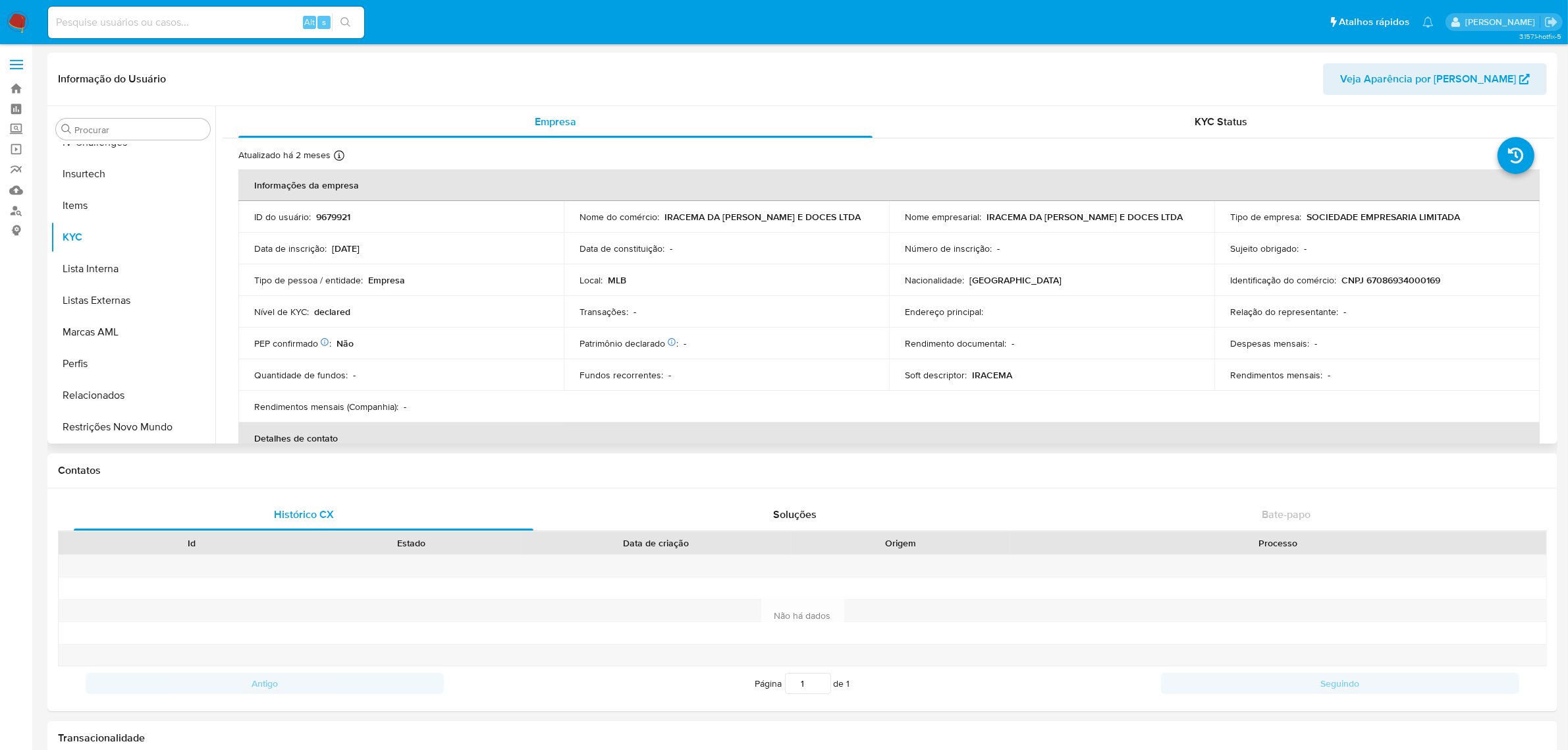
click at [1395, 282] on p "CNPJ 67086934000169" at bounding box center [1390, 280] width 99 height 11
copy p "67086934000169"
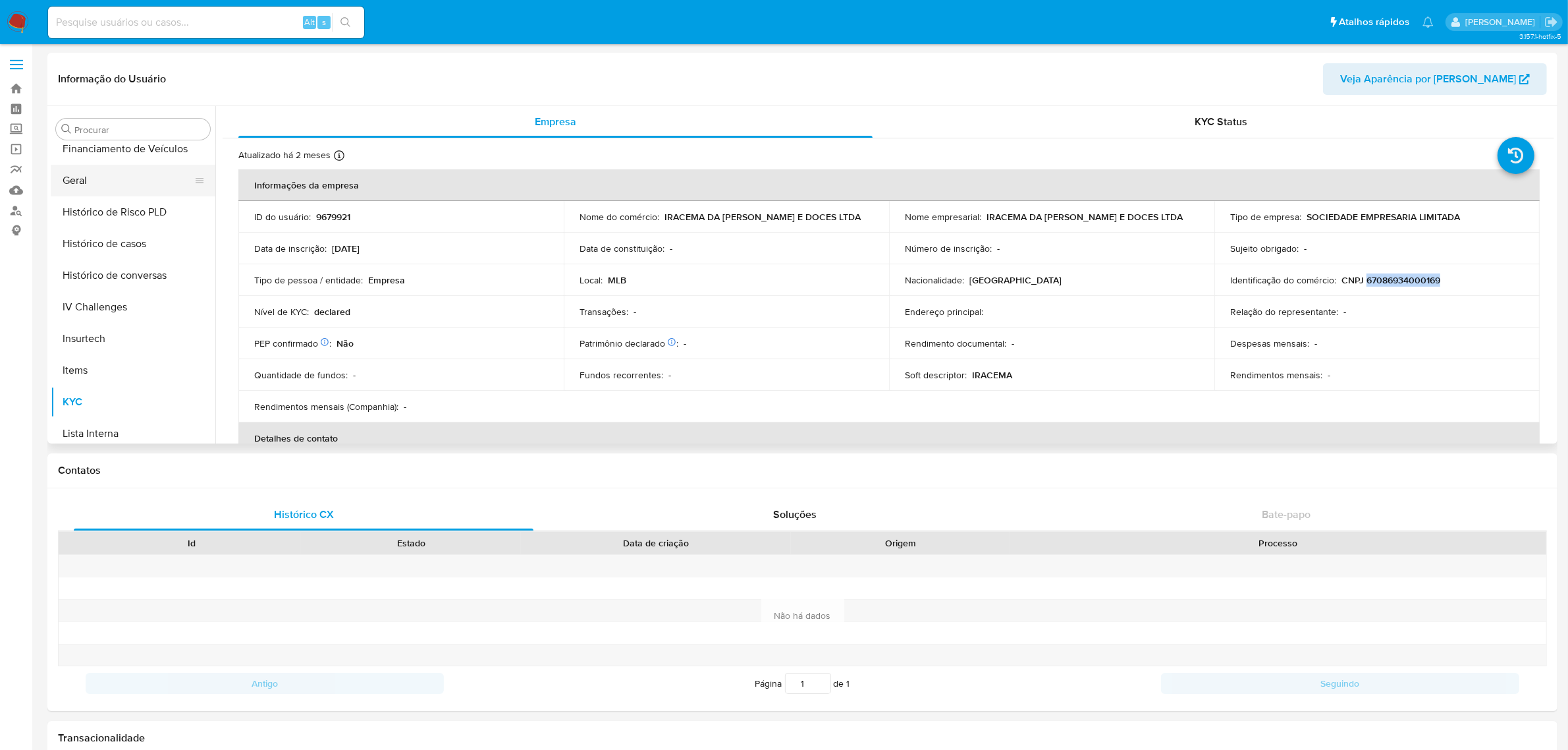
click at [111, 186] on button "Geral" at bounding box center [127, 180] width 154 height 32
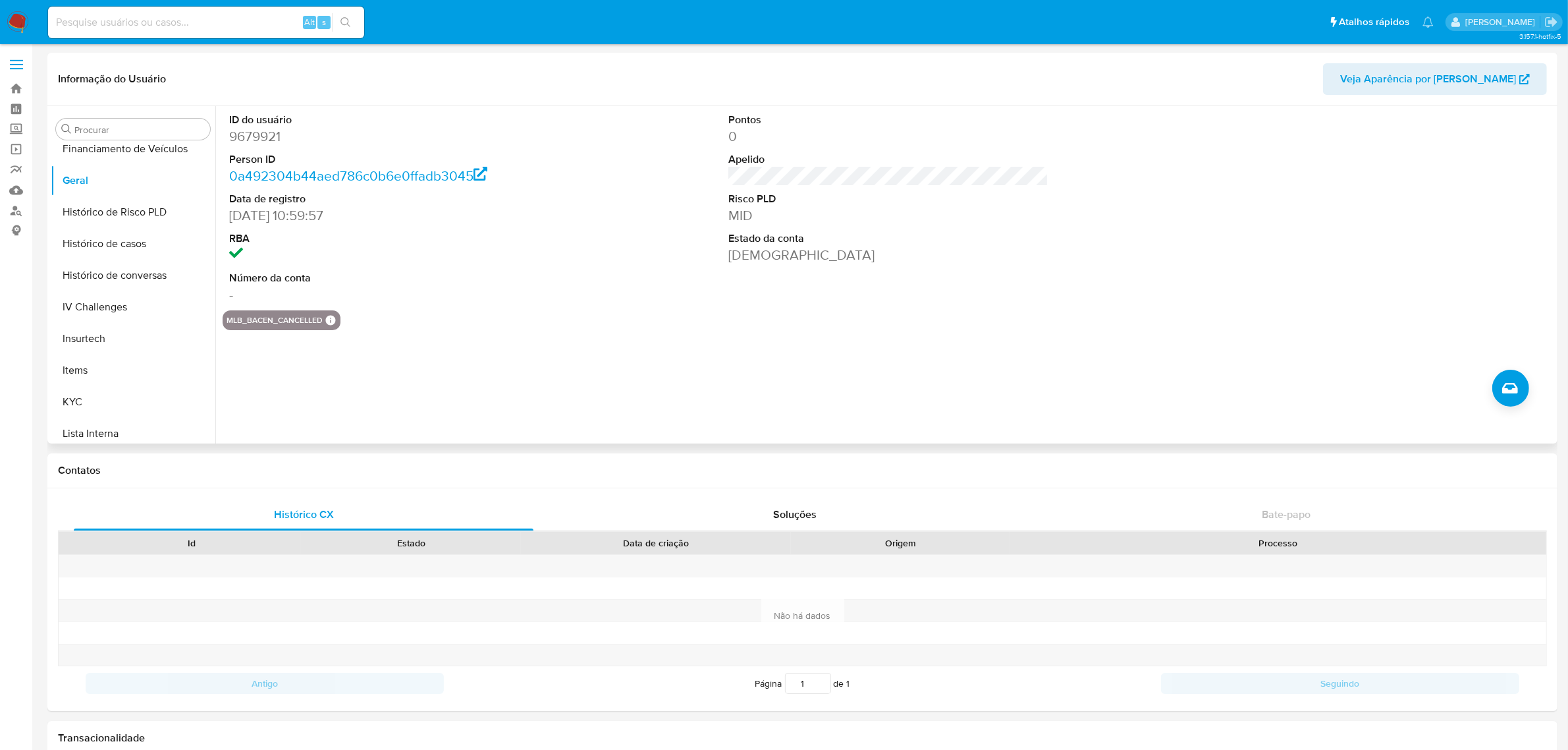
click at [250, 143] on dd "9679921" at bounding box center [389, 136] width 320 height 18
copy dd "9679921"
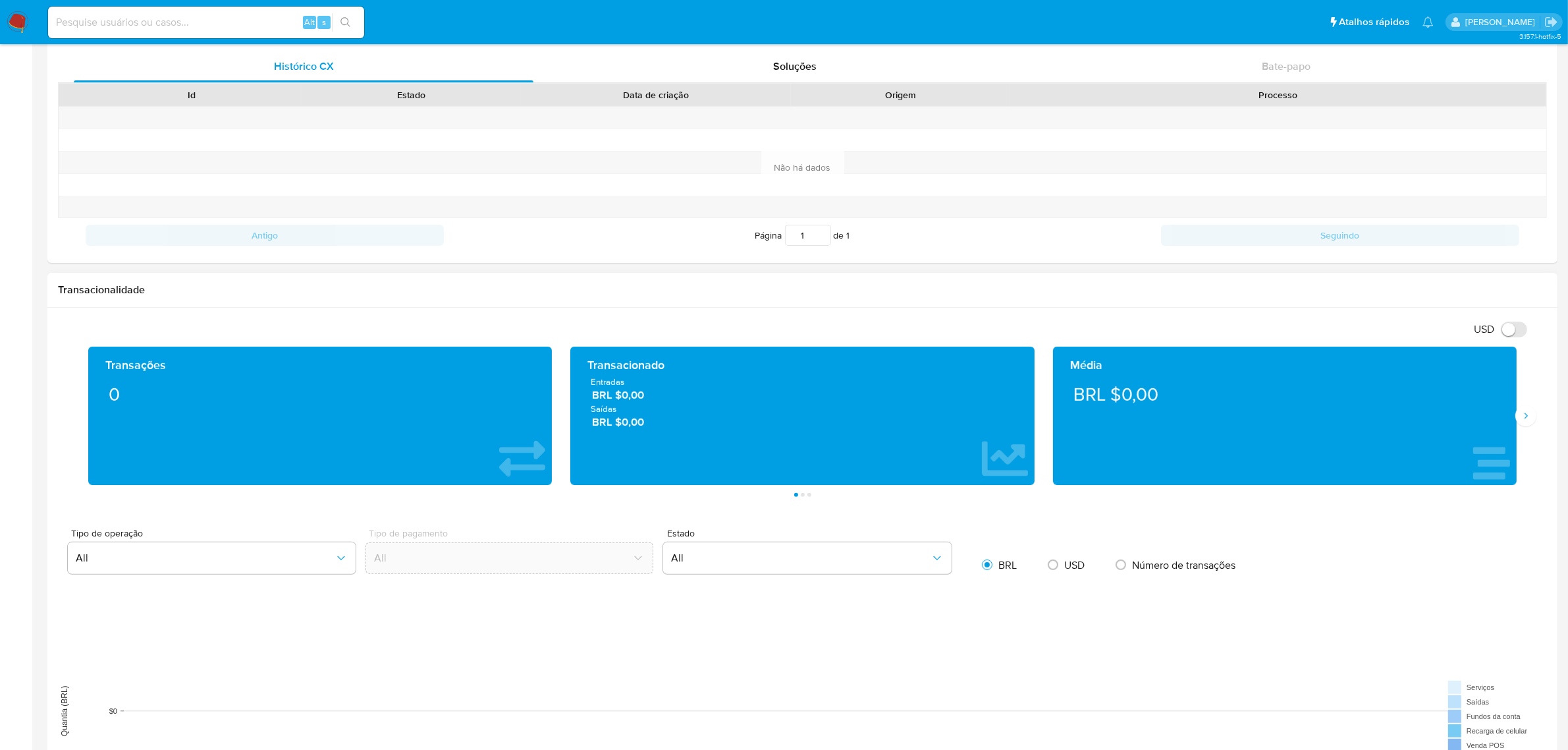
scroll to position [659, 0]
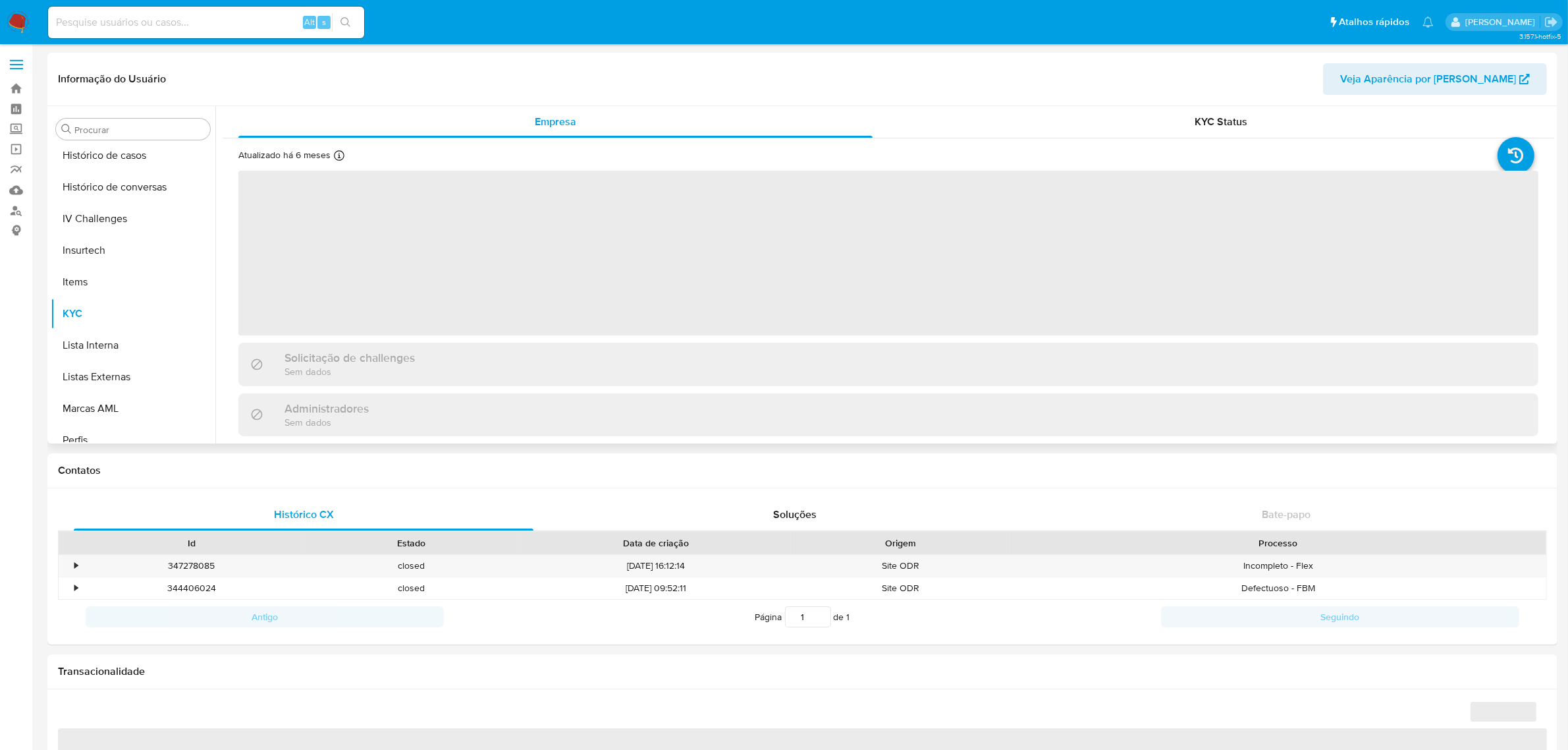
scroll to position [588, 0]
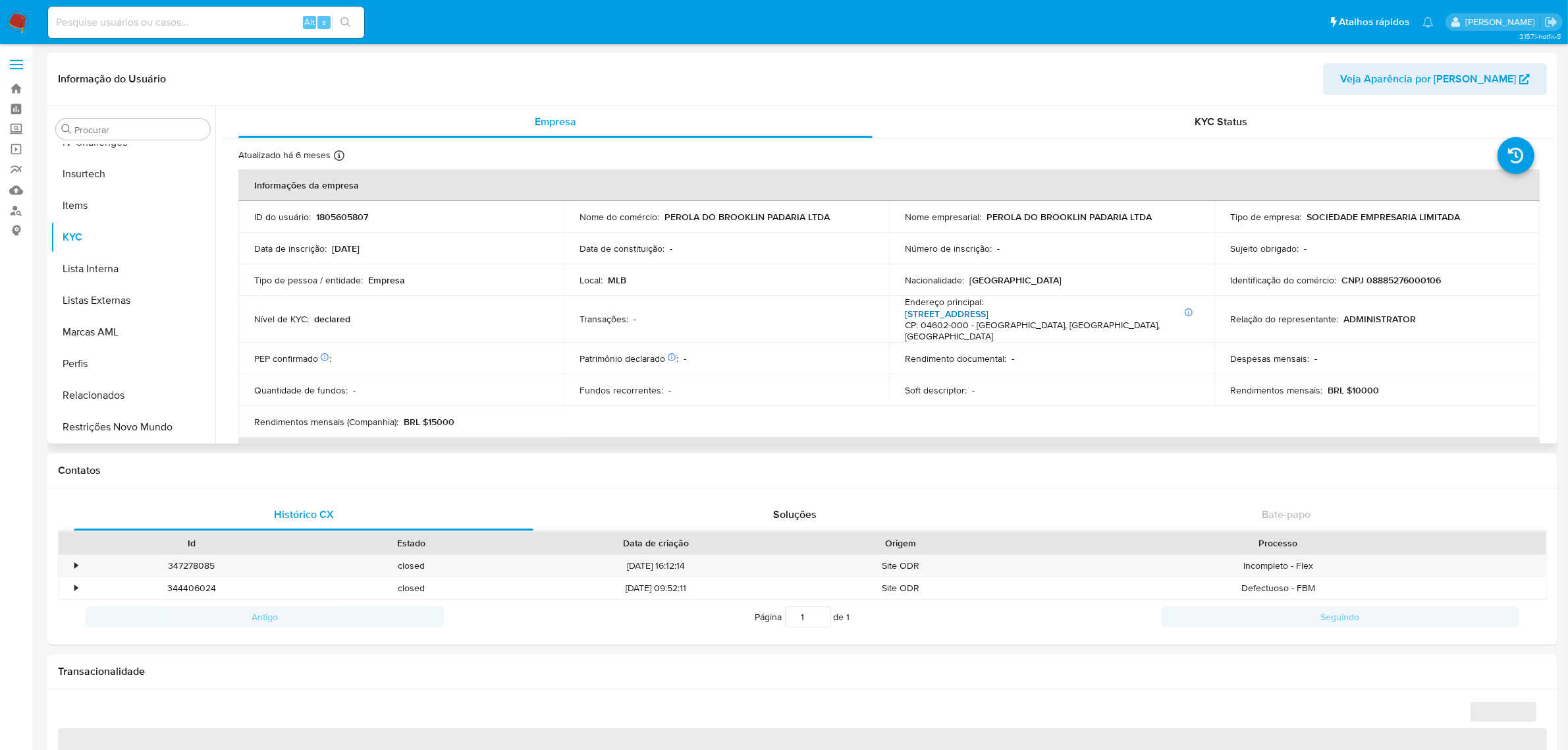
select select "10"
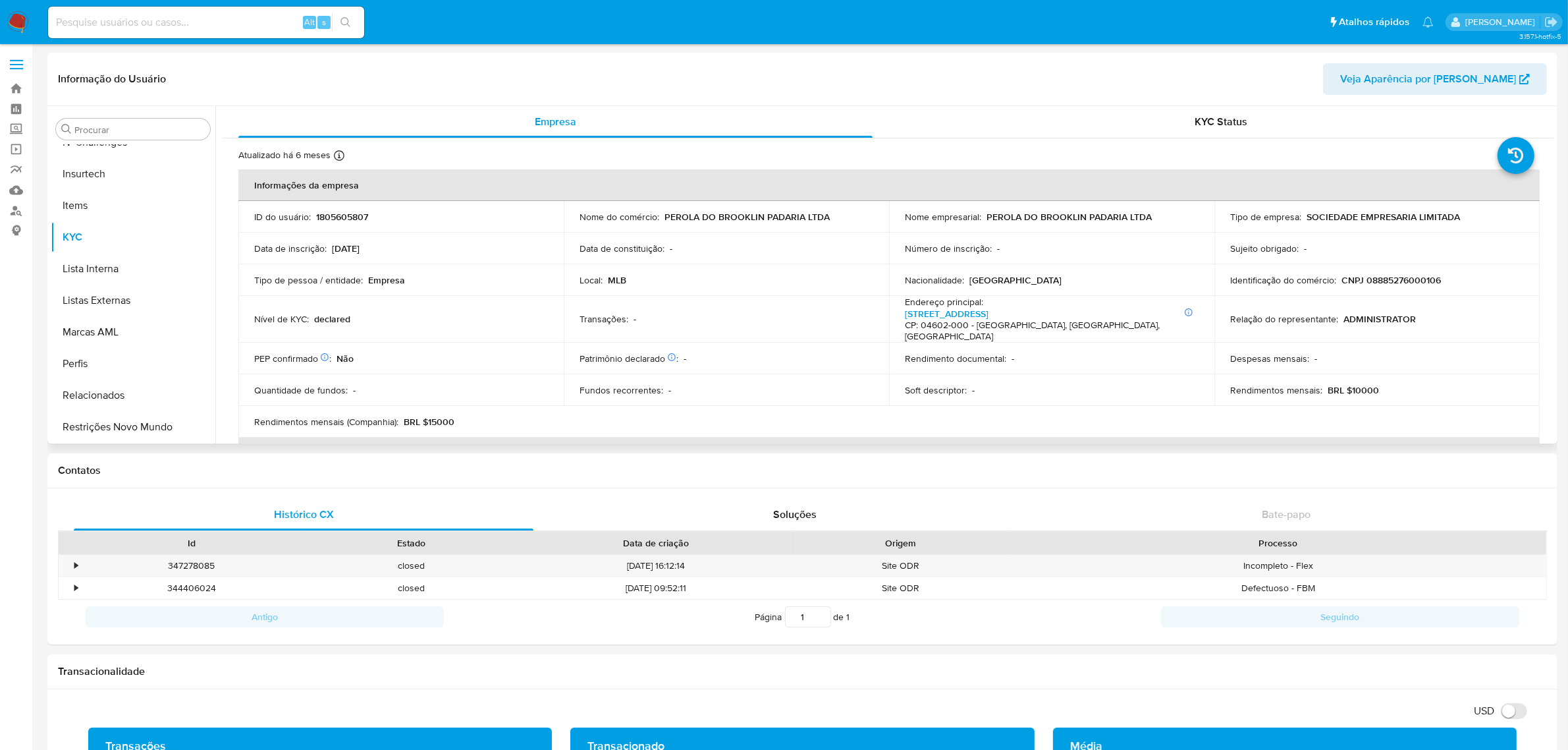
click at [1382, 284] on p "CNPJ 08885276000106" at bounding box center [1391, 280] width 100 height 11
copy p "08885276000106"
drag, startPoint x: 984, startPoint y: 216, endPoint x: 1147, endPoint y: 222, distance: 163.1
click at [1151, 219] on div "Nome empresarial : PEROLA DO BROOKLIN PADARIA LTDA" at bounding box center [1051, 216] width 294 height 11
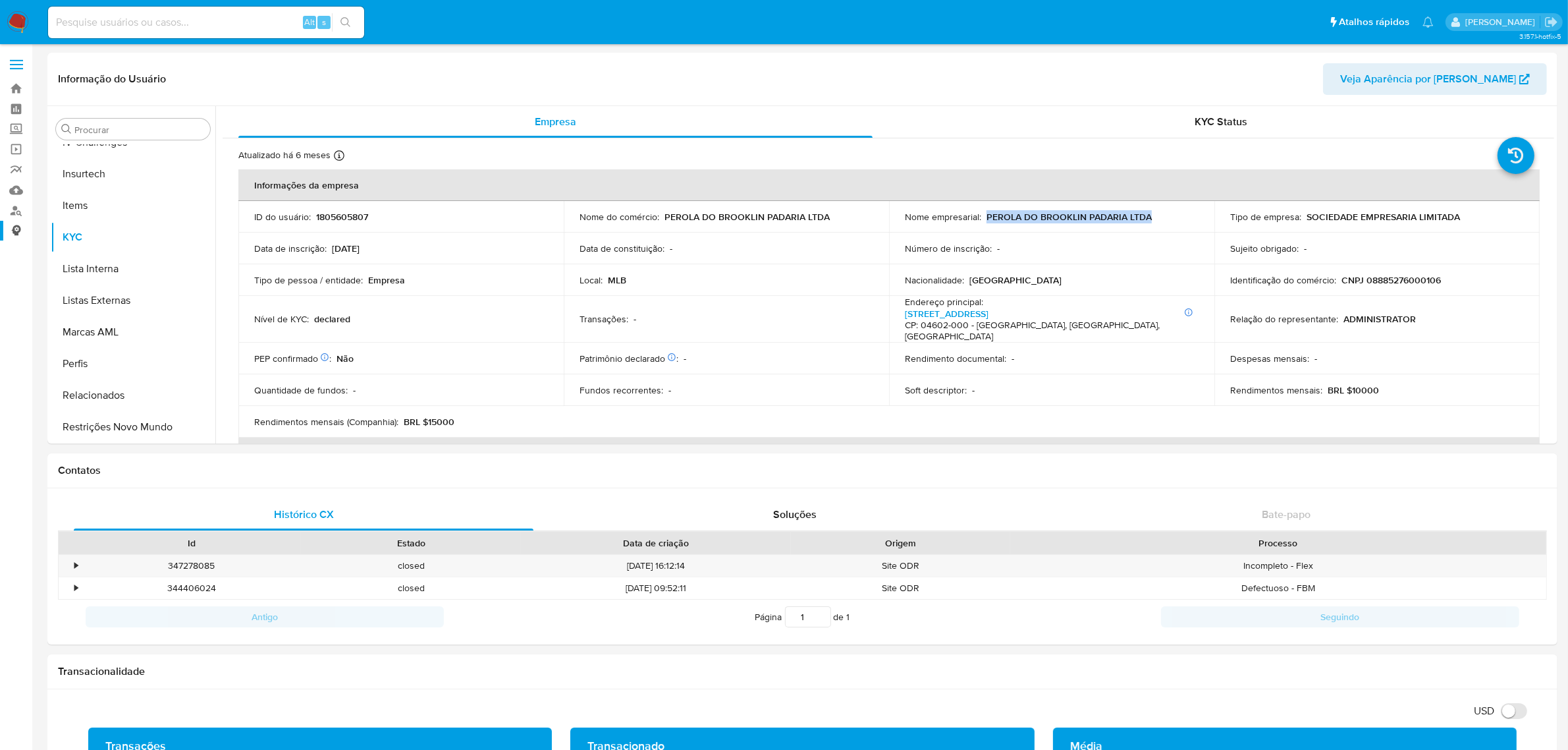
copy p "PEROLA DO BROOKLIN PADARIA LTDA"
click at [1405, 284] on p "CNPJ 08885276000106" at bounding box center [1391, 280] width 100 height 11
copy p "08885276000106"
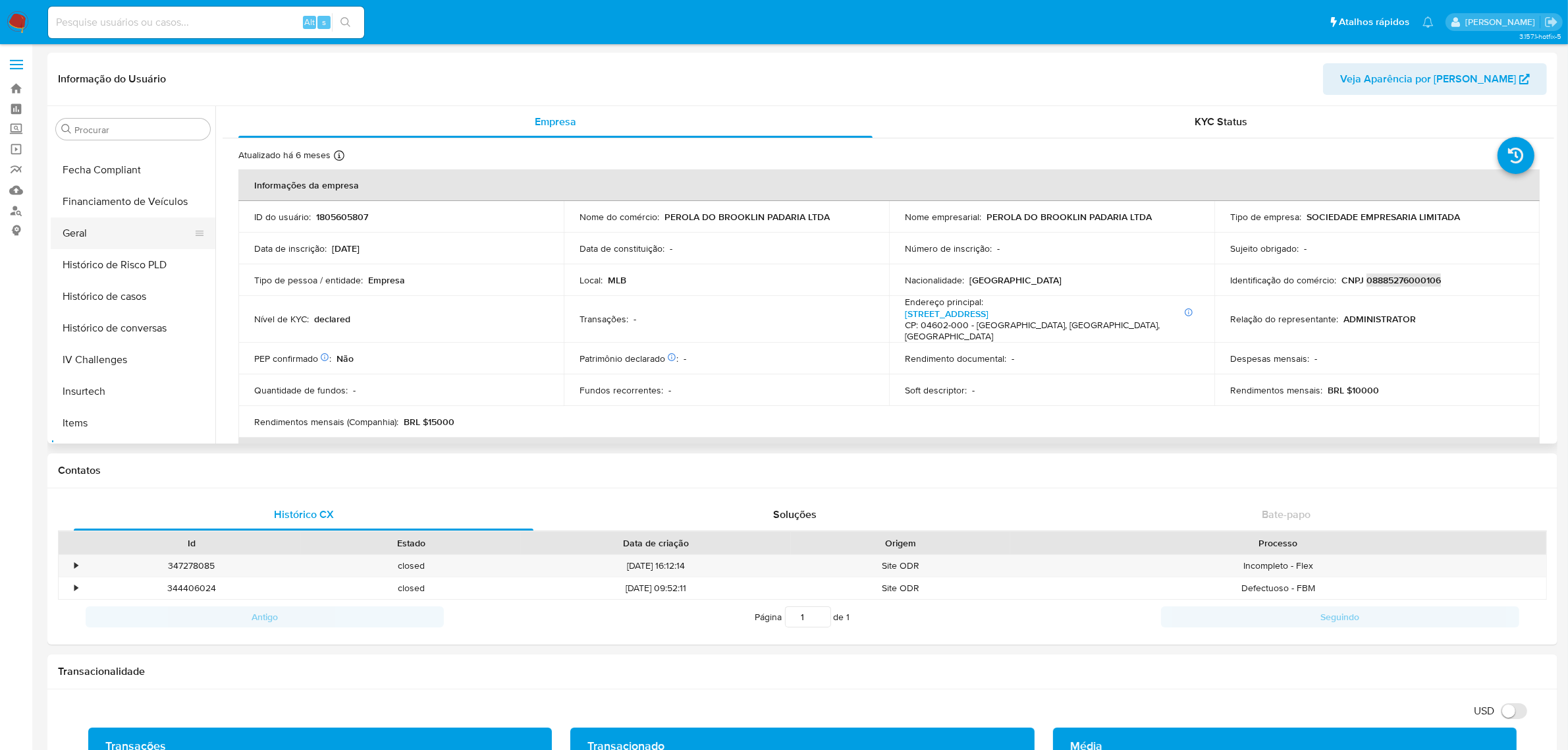
scroll to position [341, 0]
drag, startPoint x: 102, startPoint y: 259, endPoint x: 90, endPoint y: 264, distance: 13.0
click at [102, 259] on button "Geral" at bounding box center [127, 262] width 154 height 32
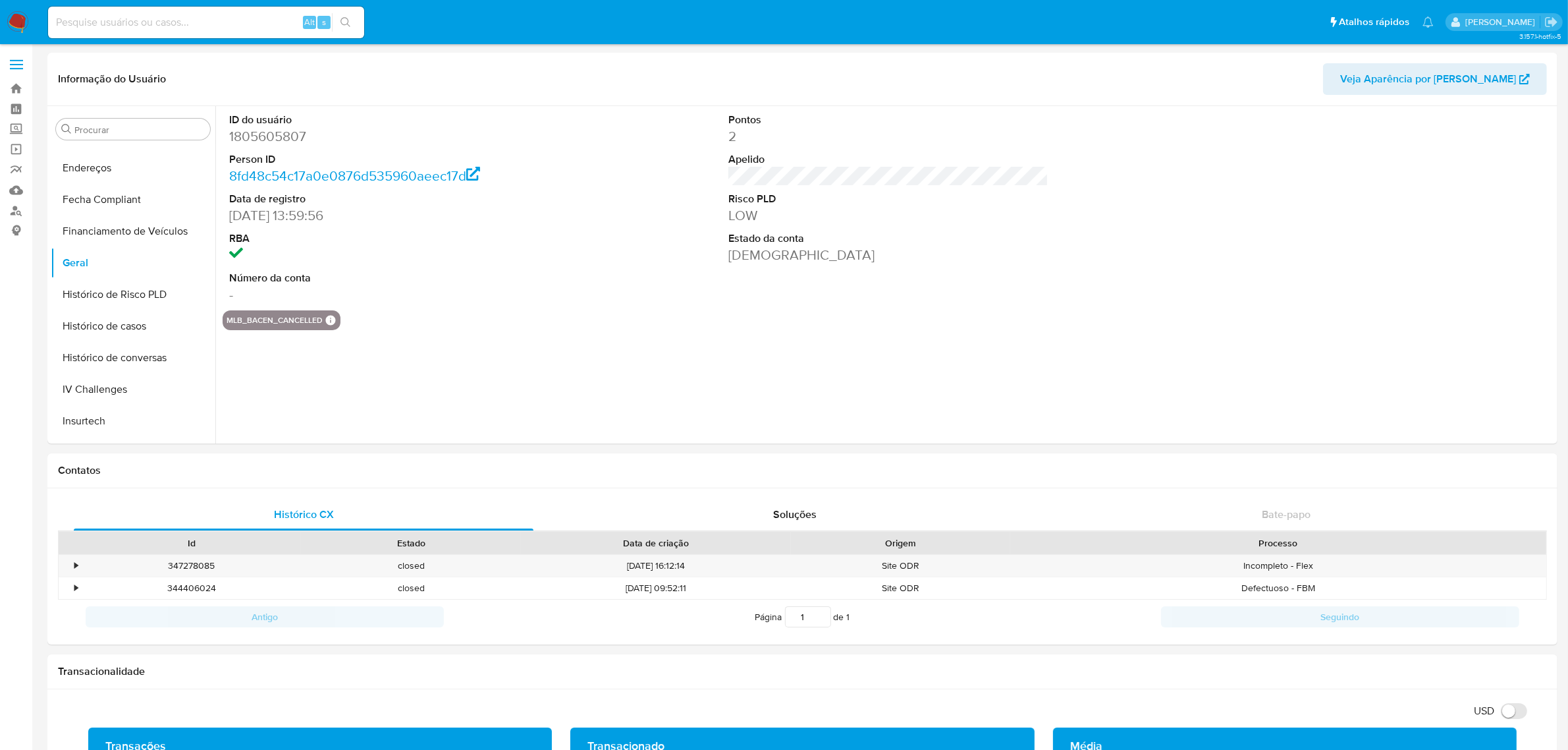
click at [265, 143] on dd "1805605807" at bounding box center [389, 136] width 320 height 18
drag, startPoint x: 265, startPoint y: 143, endPoint x: 250, endPoint y: 139, distance: 15.5
click at [250, 139] on dd "1805605807" at bounding box center [389, 136] width 320 height 18
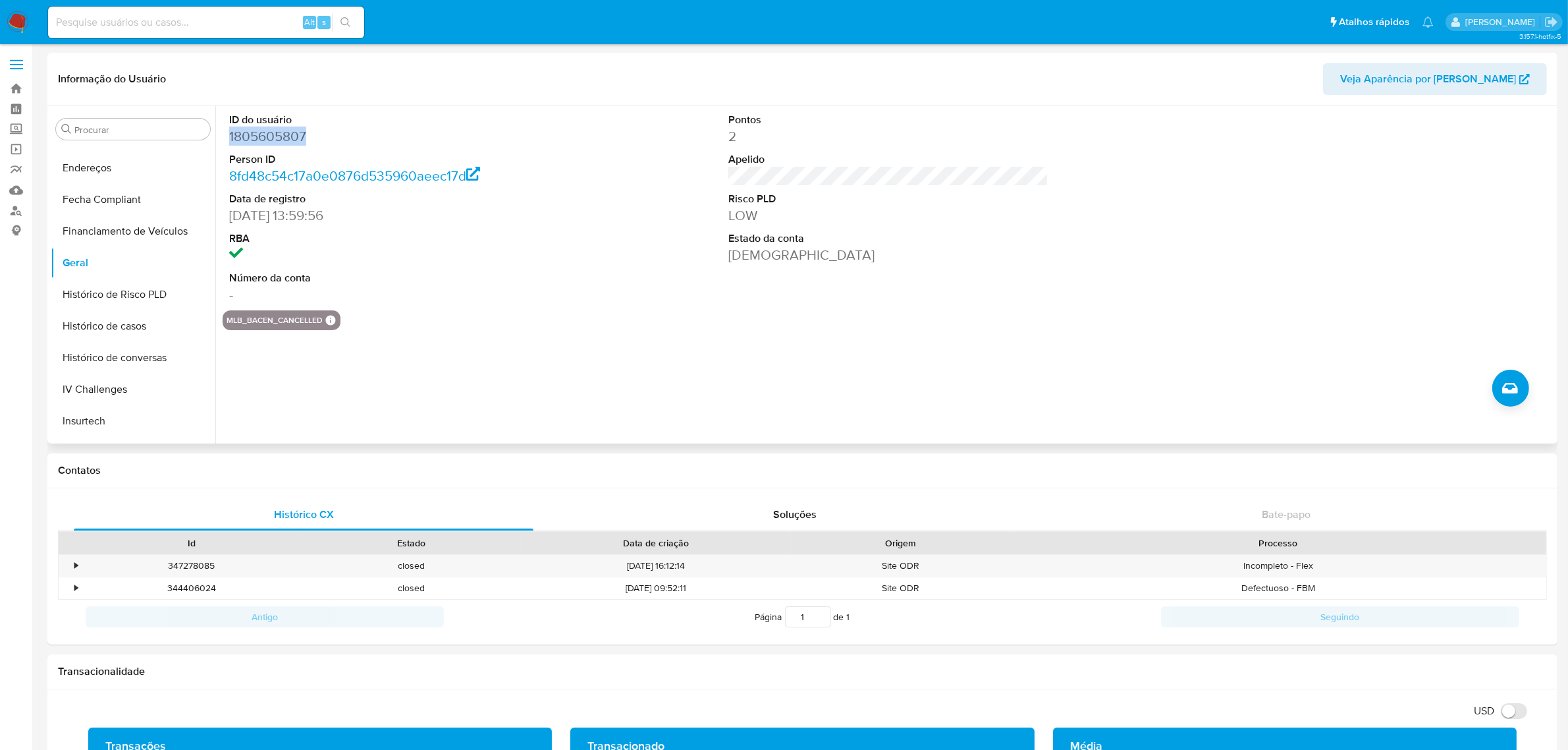
copy dd "1805605807"
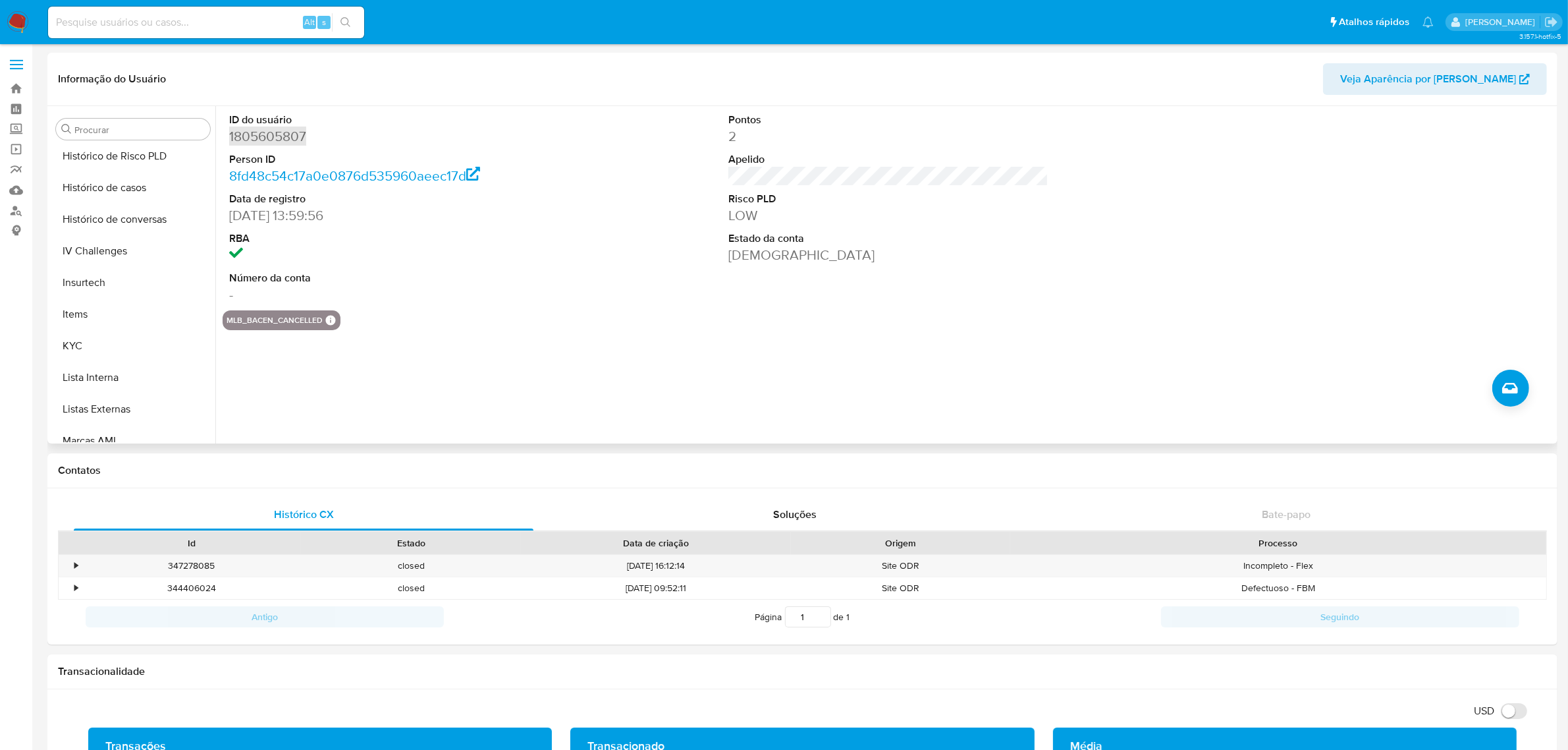
scroll to position [588, 0]
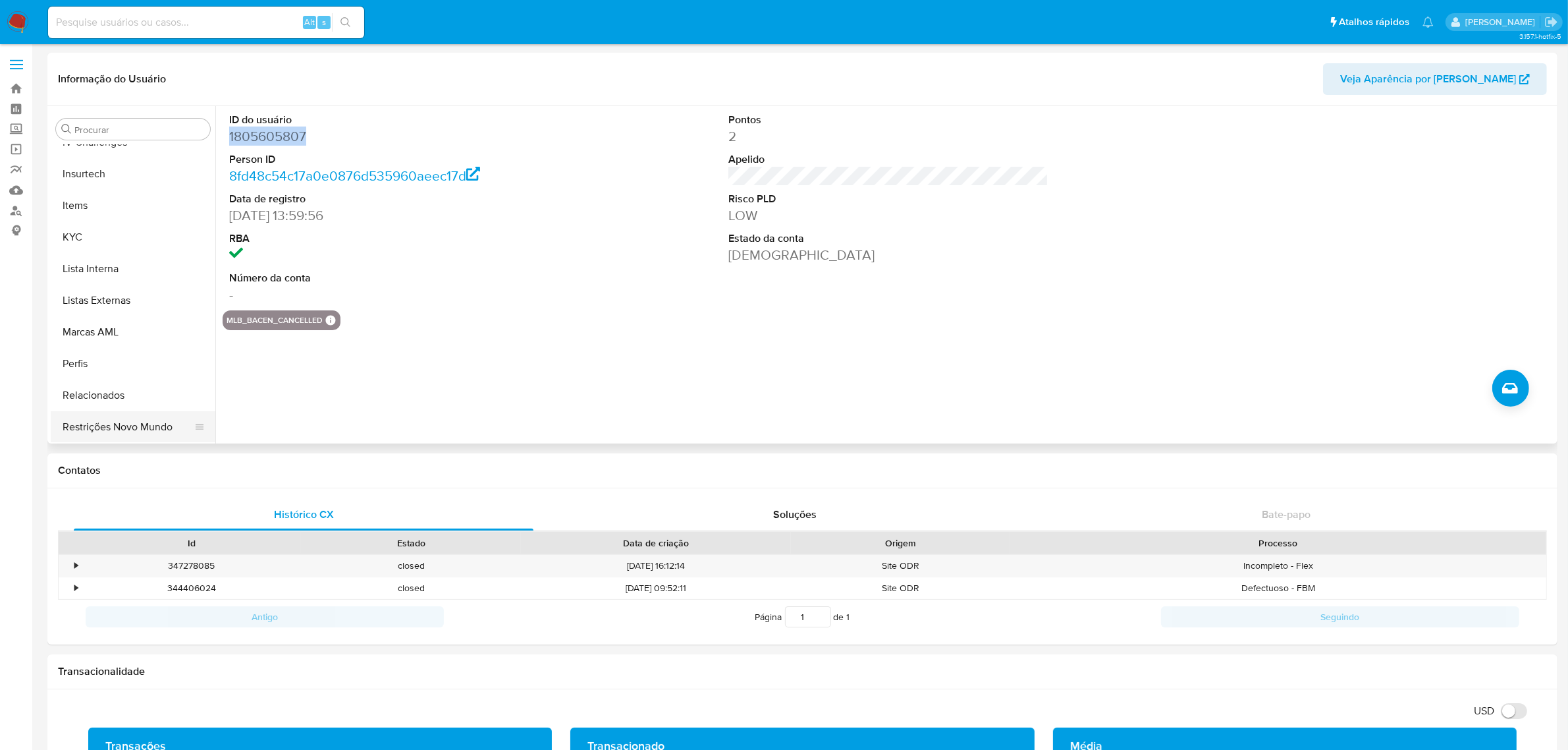
click at [143, 417] on button "Restrições Novo Mundo" at bounding box center [127, 426] width 154 height 32
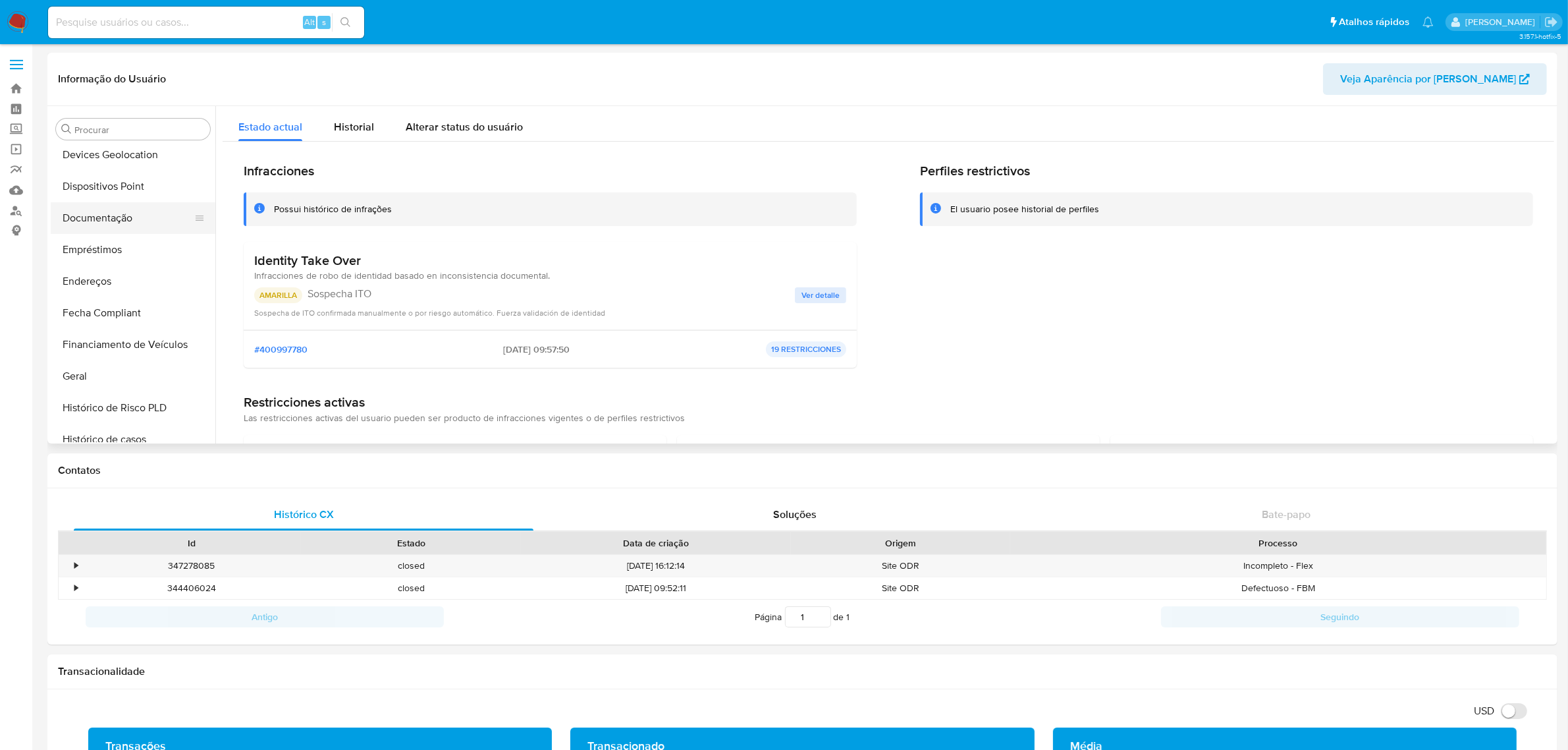
scroll to position [176, 0]
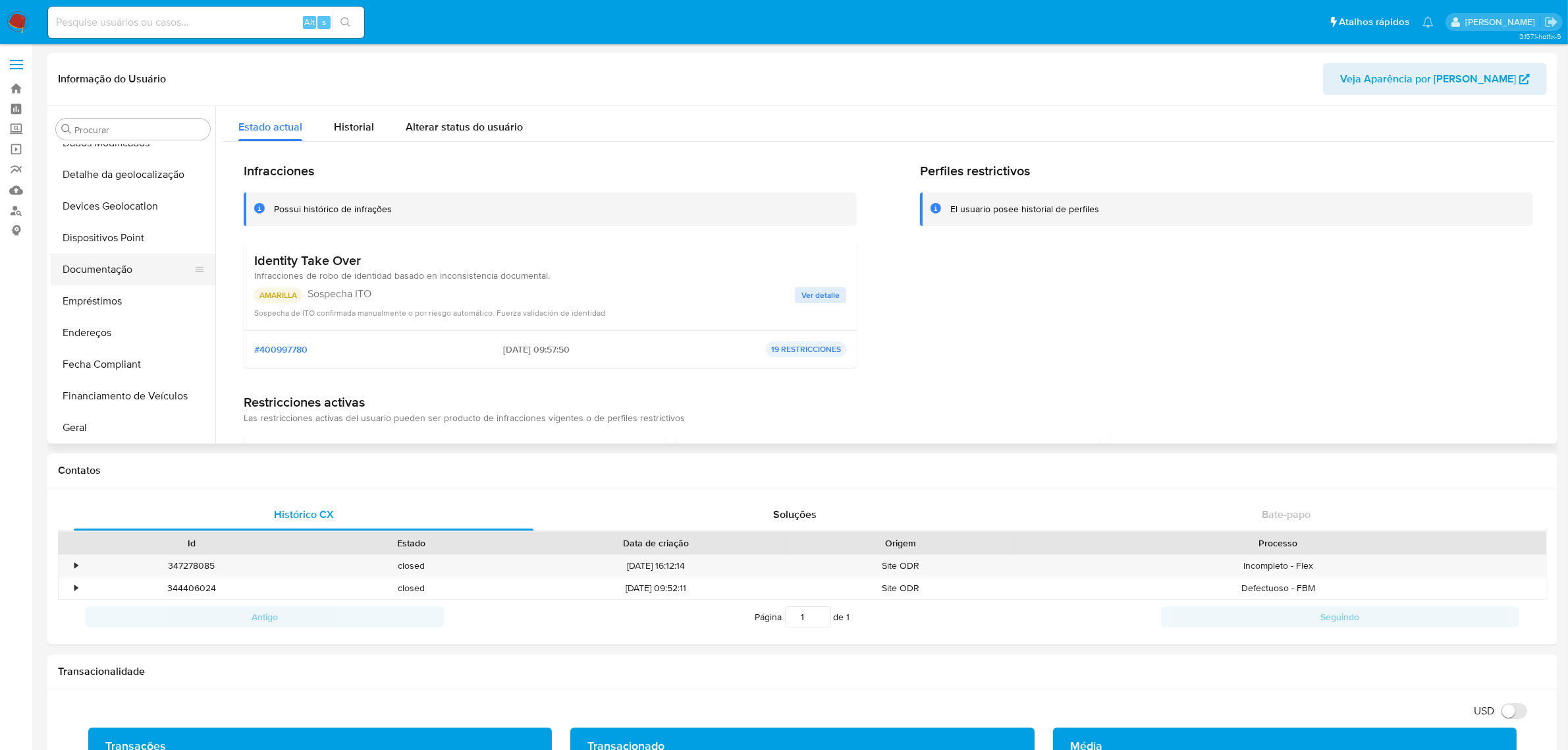
click at [132, 252] on button "Dispositivos Point" at bounding box center [133, 238] width 165 height 32
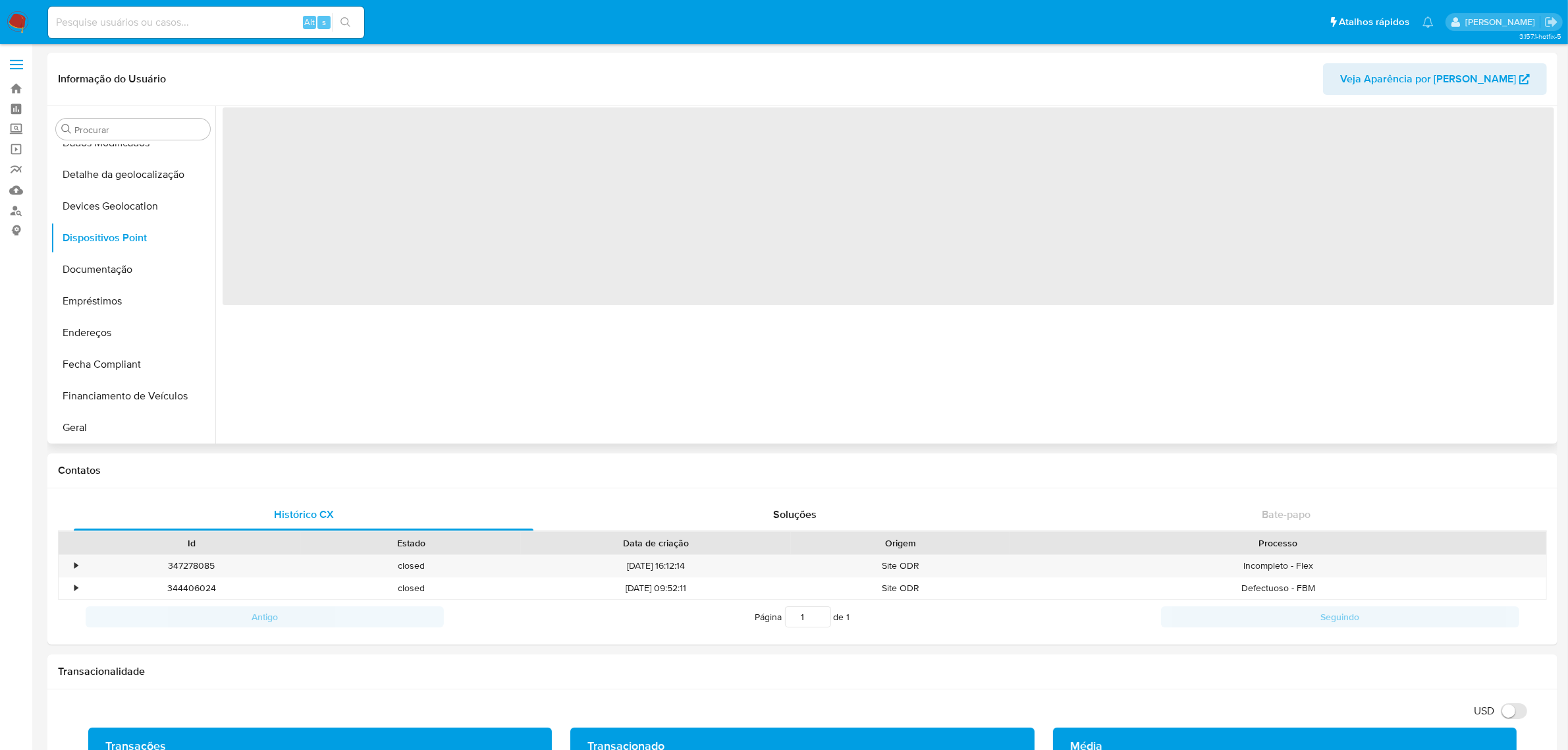
drag, startPoint x: 136, startPoint y: 264, endPoint x: 290, endPoint y: 211, distance: 162.9
click at [139, 263] on button "Documentação" at bounding box center [133, 269] width 165 height 32
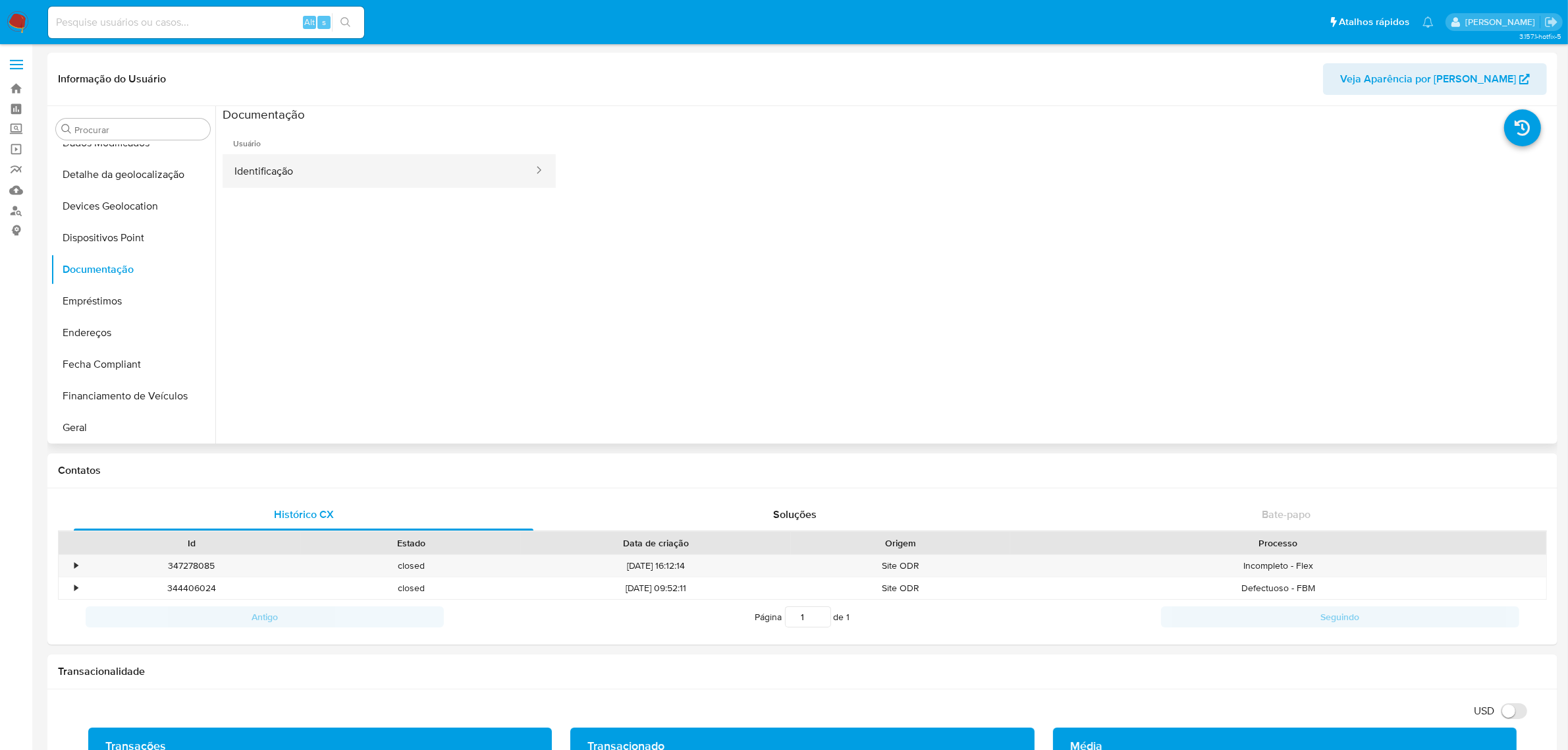
click at [311, 152] on span "Usuário" at bounding box center [389, 138] width 333 height 32
click at [306, 163] on button "Identificação" at bounding box center [378, 170] width 312 height 34
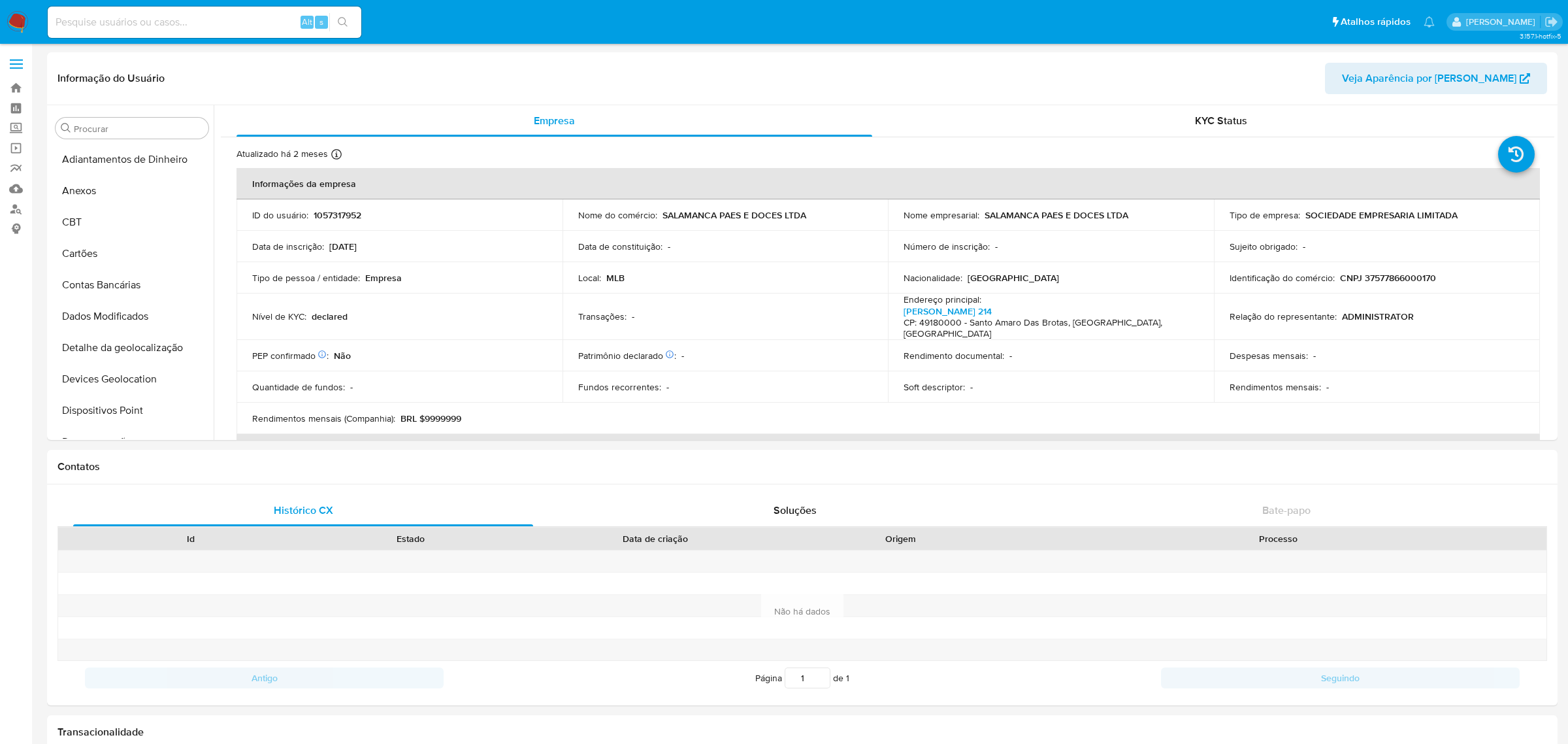
select select "10"
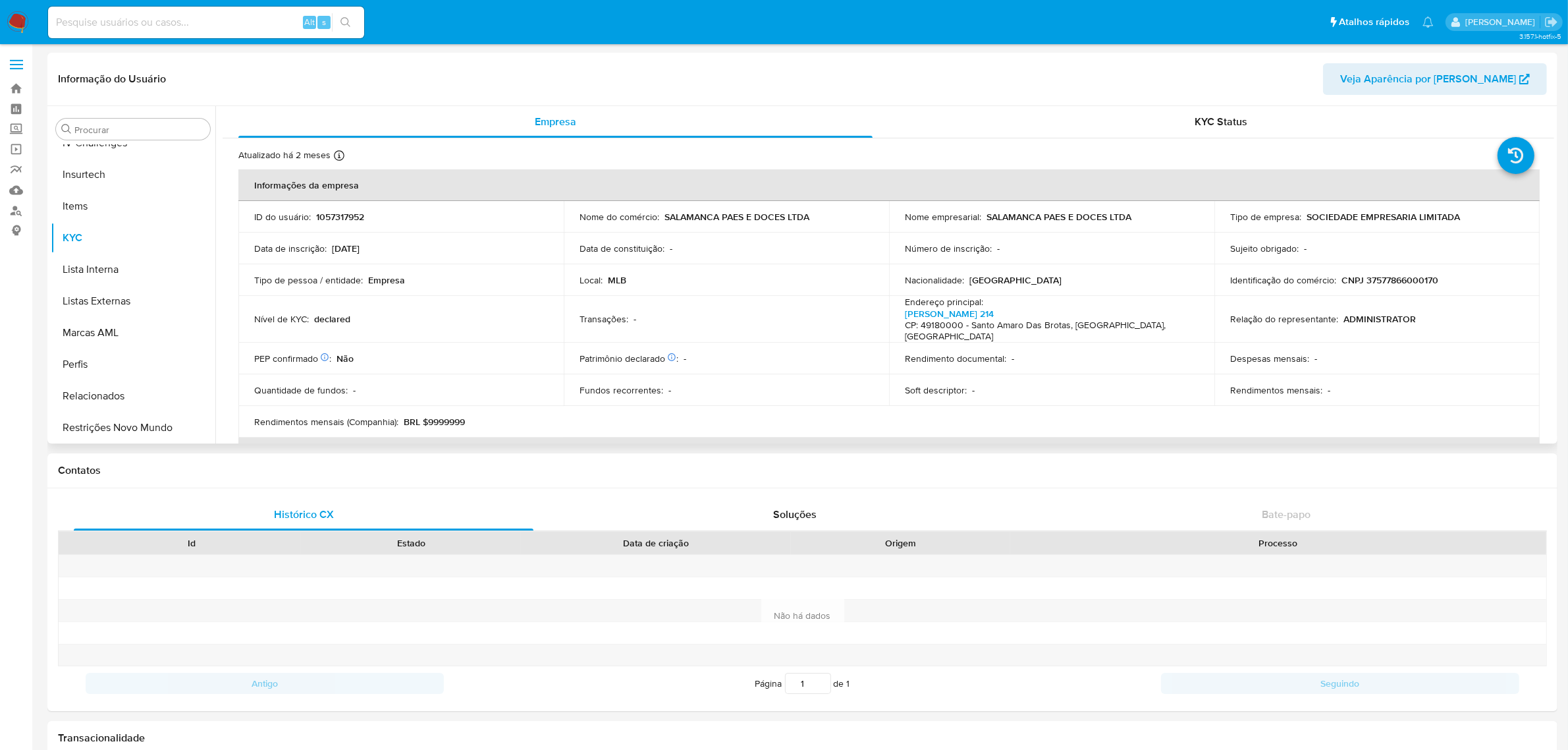
scroll to position [588, 0]
click at [1410, 278] on p "CNPJ 37577866000170" at bounding box center [1389, 280] width 97 height 11
copy p "37577866000170"
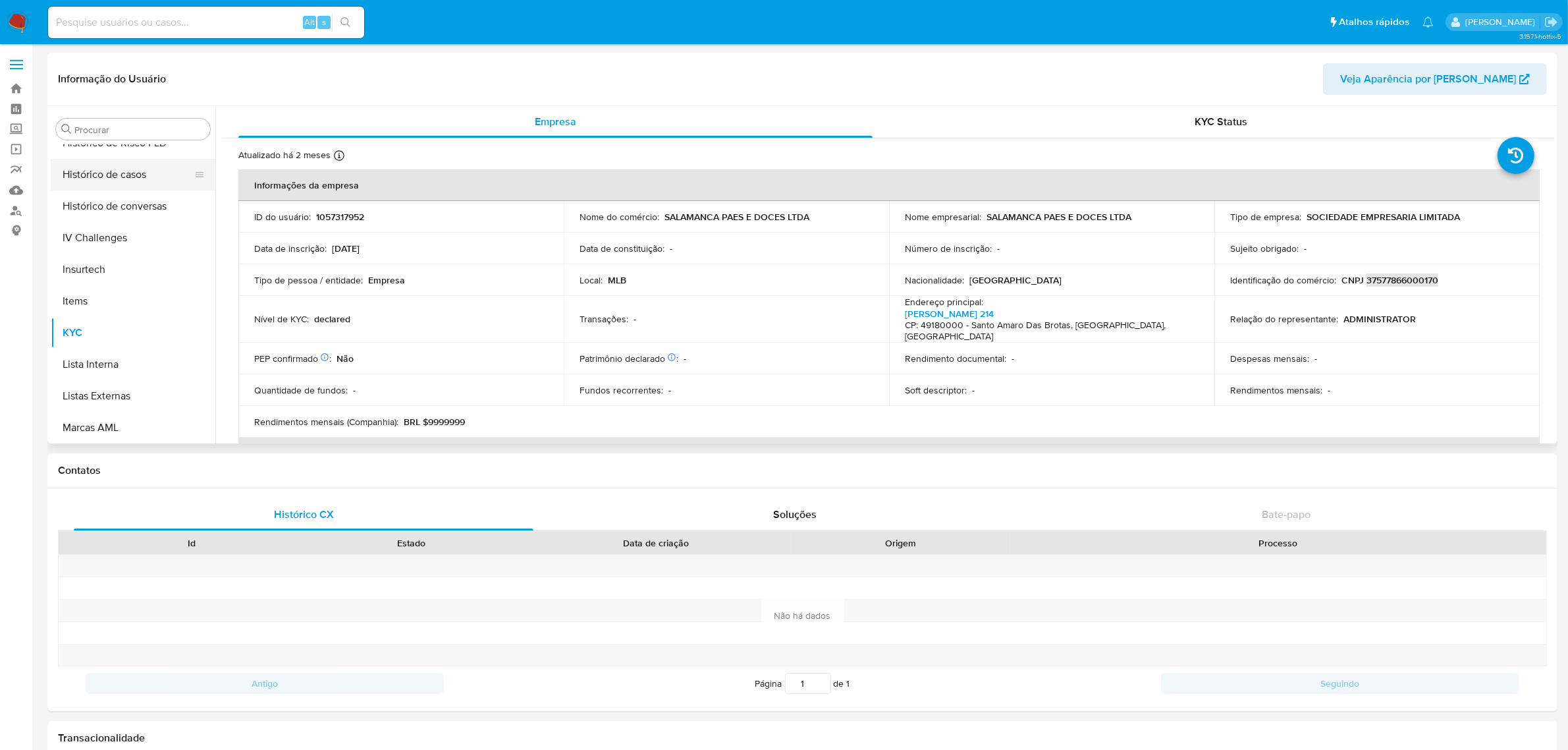
scroll to position [423, 0]
click at [129, 178] on button "Geral" at bounding box center [127, 180] width 154 height 32
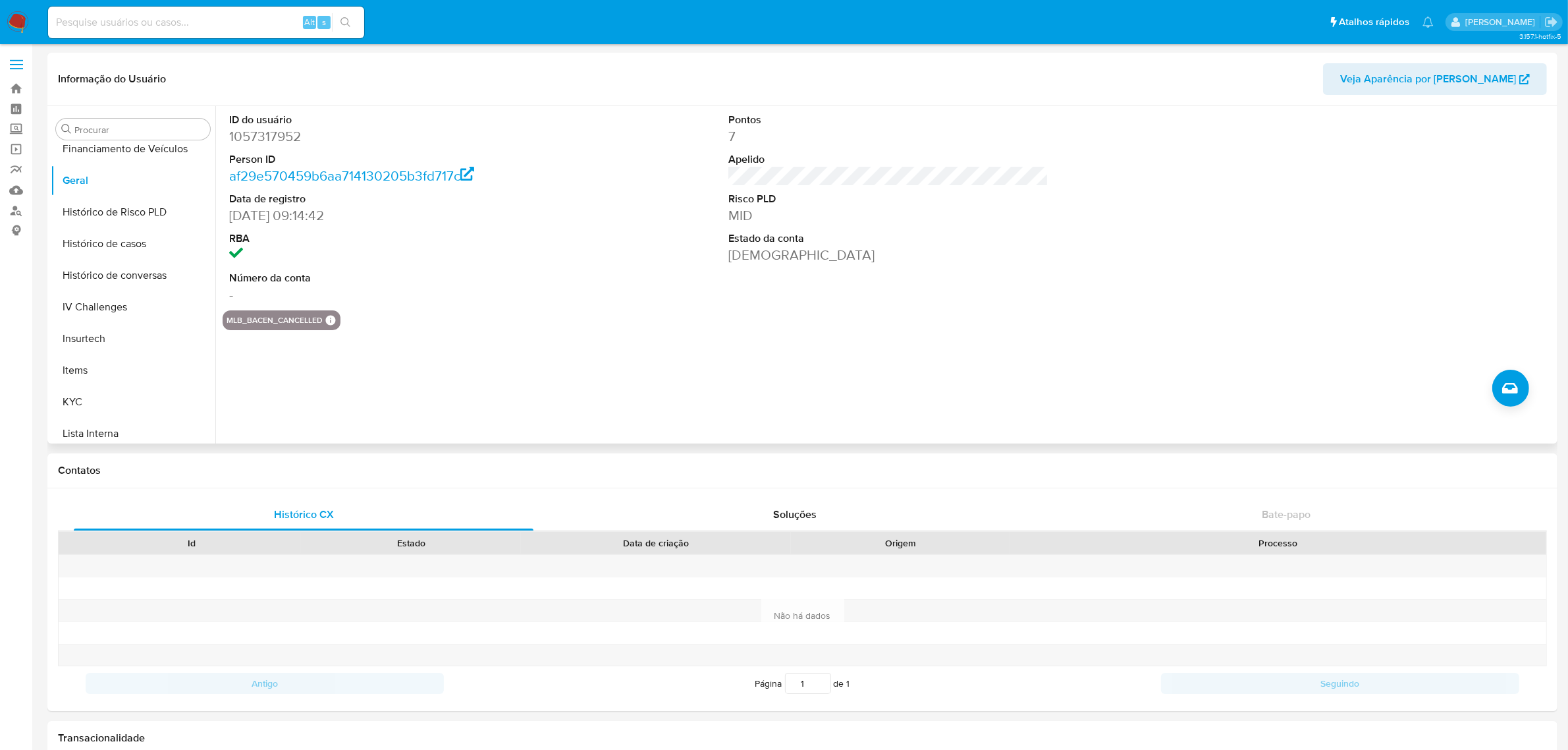
click at [280, 134] on dd "1057317952" at bounding box center [389, 136] width 320 height 18
copy dd "1057317952"
